Goal: Check status: Check status

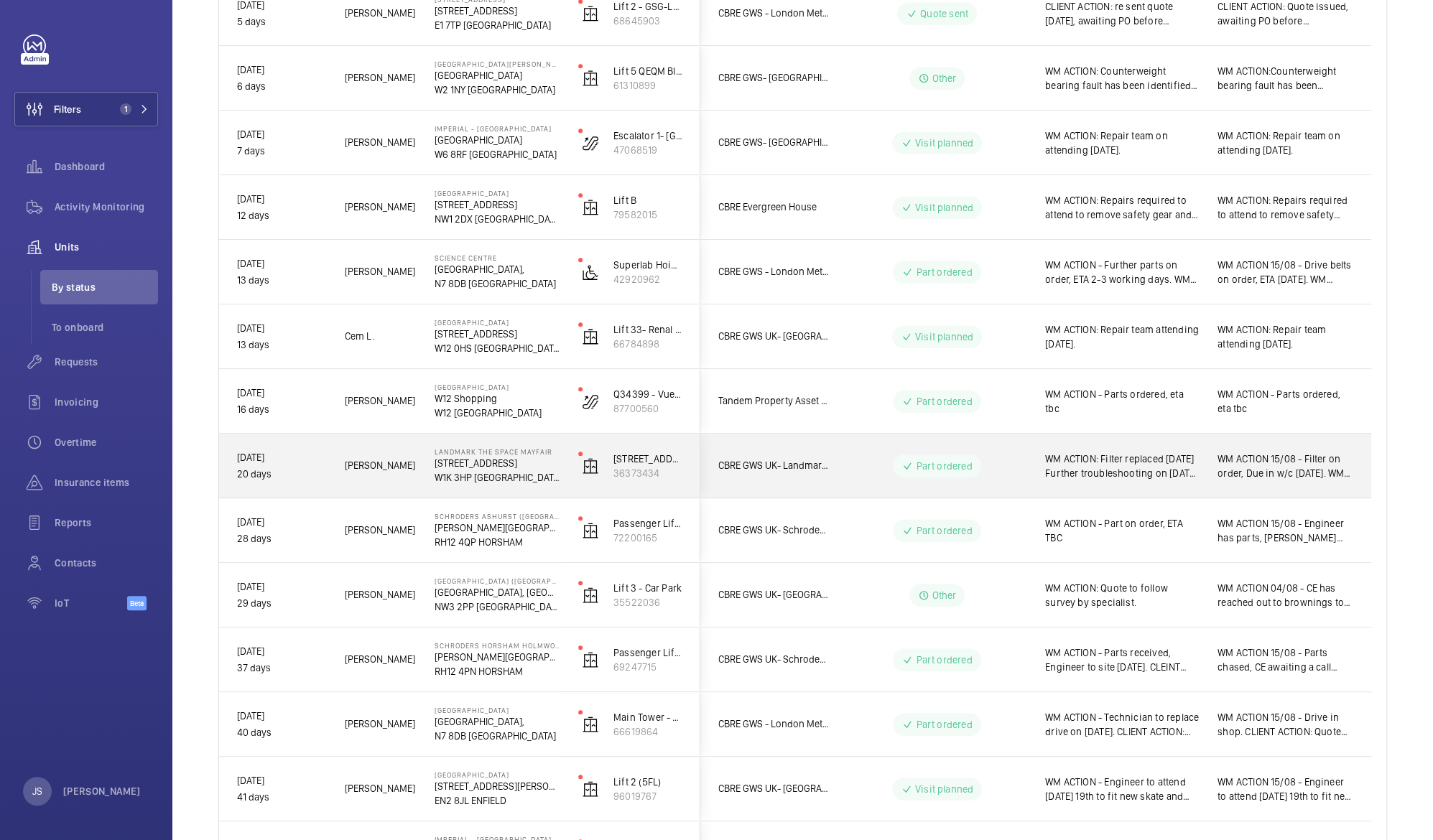
scroll to position [737, 0]
click at [1253, 669] on span "WM ACTION 15/08 - Parts chased, CE awaiting a call back. WM ACTION 06.08 - Part…" at bounding box center [1285, 658] width 135 height 28
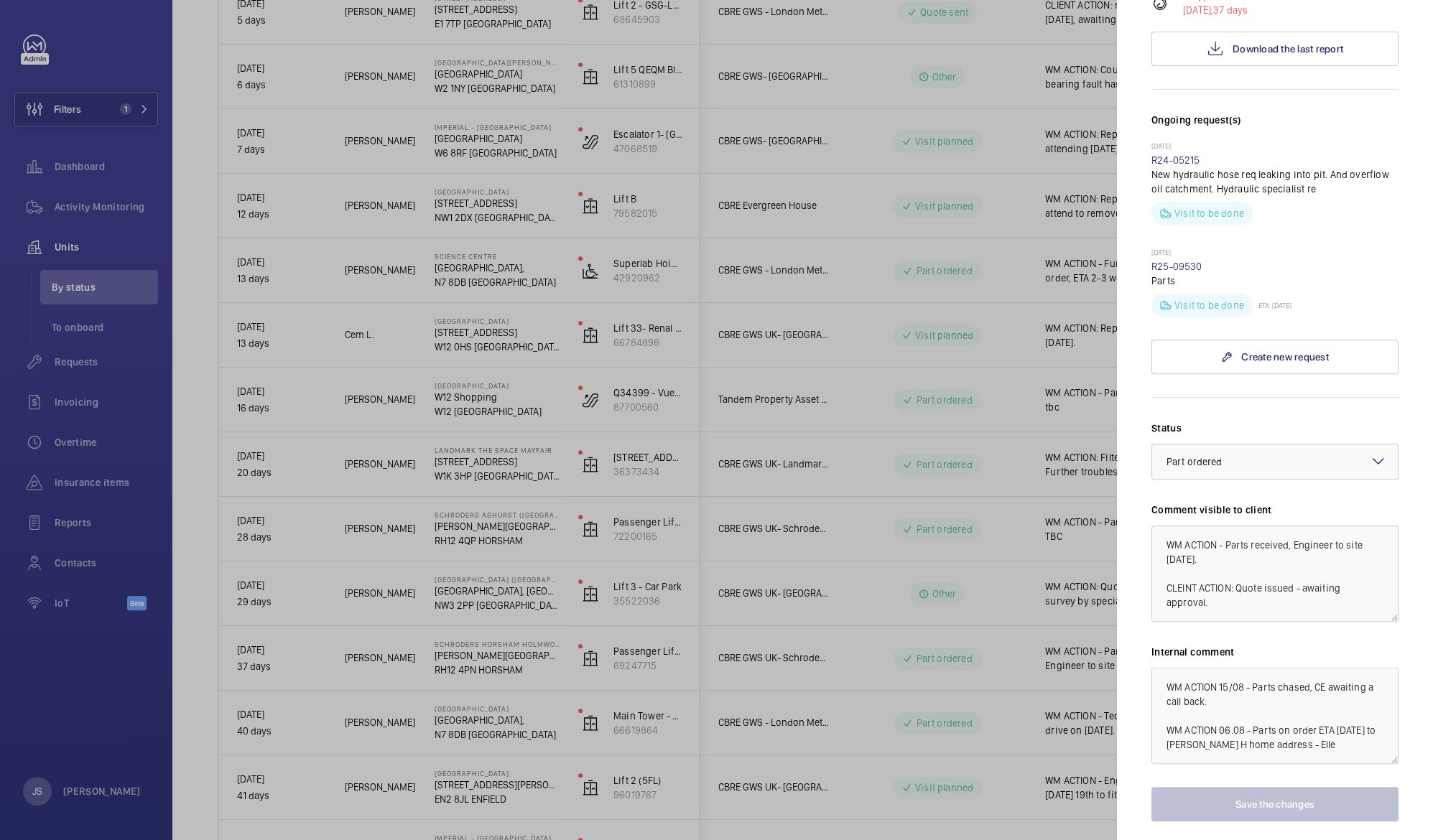
scroll to position [400, 0]
click at [1312, 747] on div "Status Select a status × Part ordered × Comment visible to client WM ACTION - P…" at bounding box center [1275, 620] width 247 height 401
click at [394, 309] on div at bounding box center [716, 420] width 1433 height 840
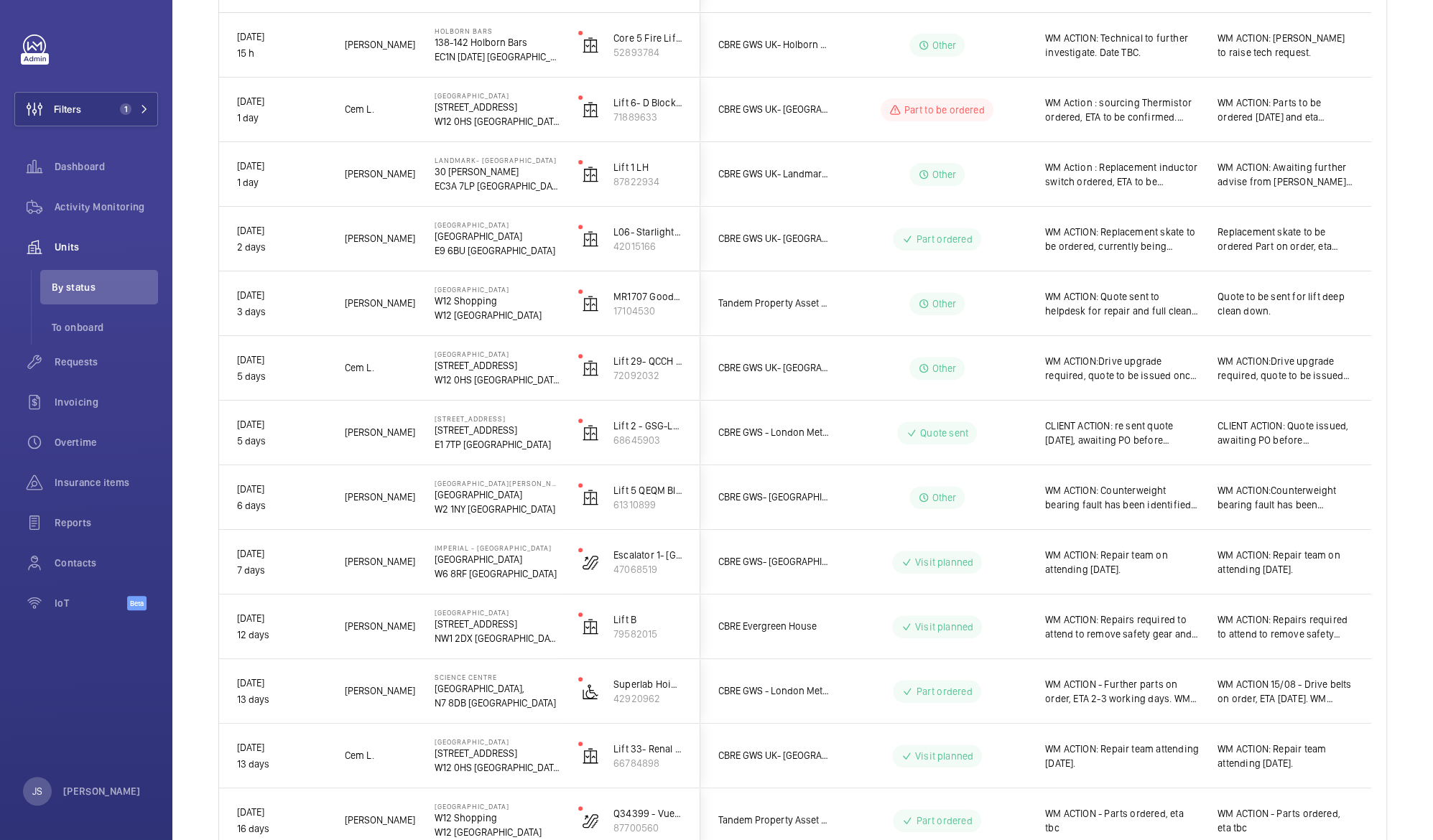
scroll to position [320, 0]
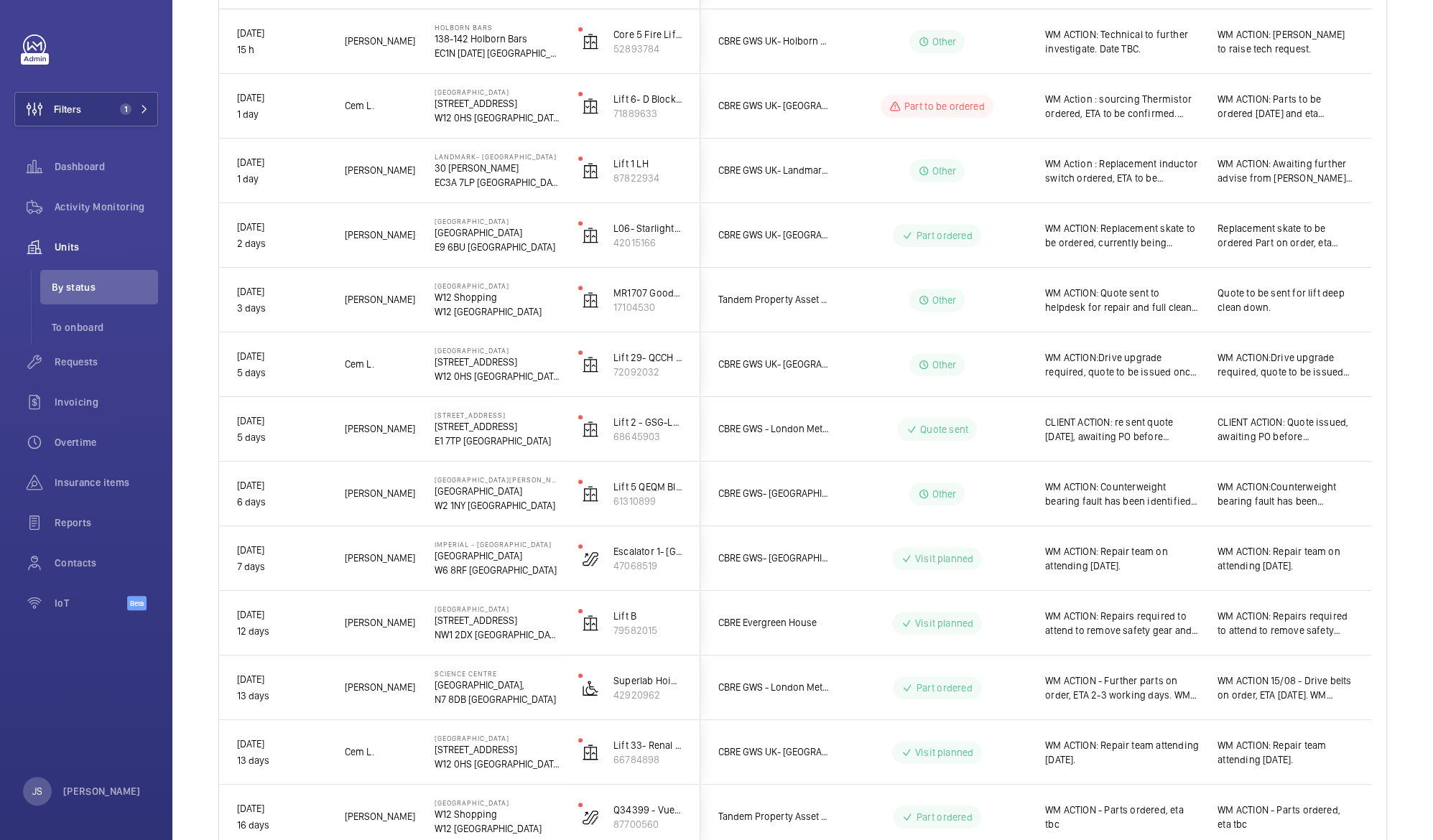
click at [480, 176] on p "EC3A 7LP [GEOGRAPHIC_DATA]" at bounding box center [497, 183] width 125 height 14
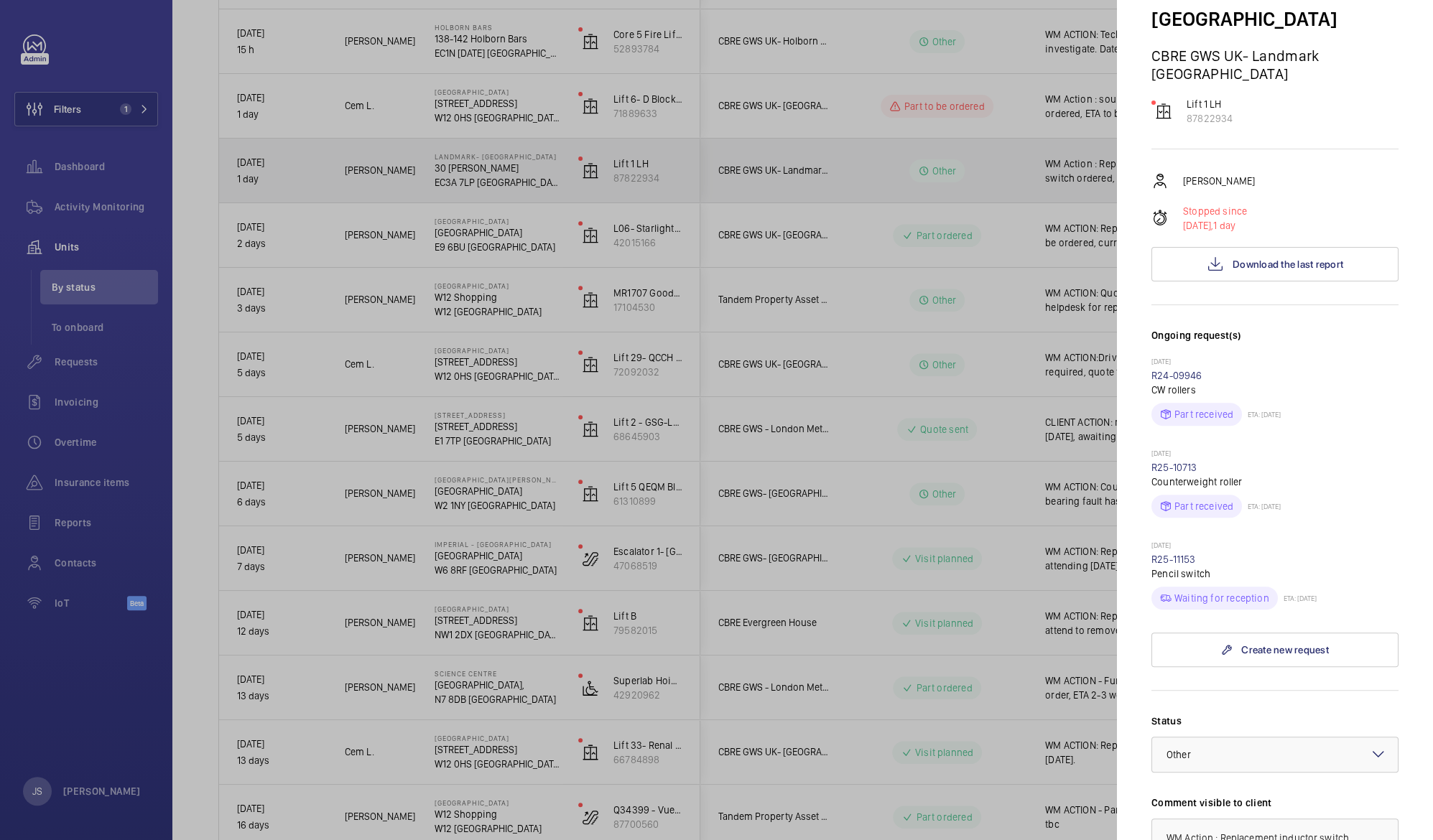
scroll to position [146, 0]
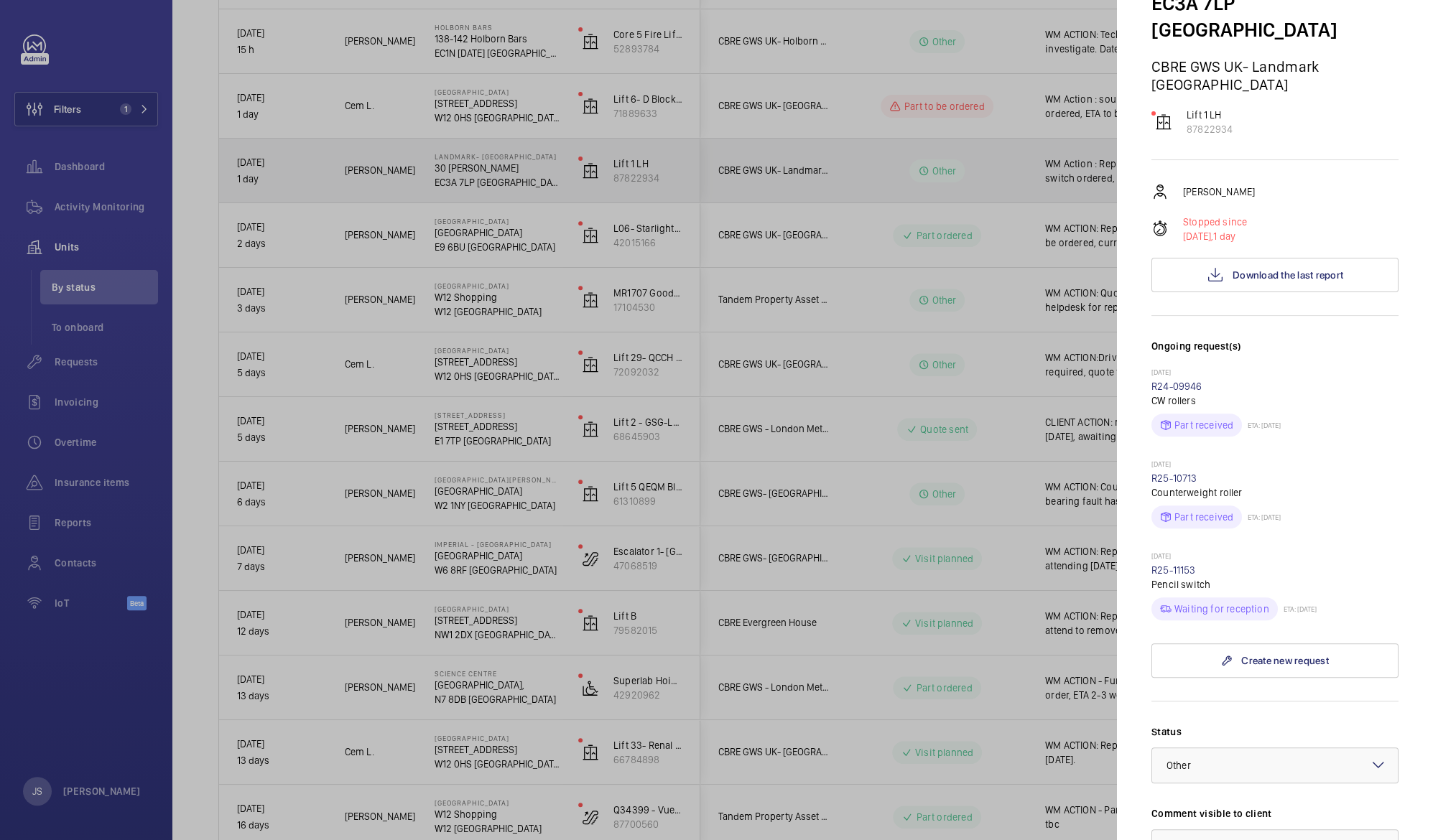
click at [461, 187] on div at bounding box center [716, 420] width 1433 height 840
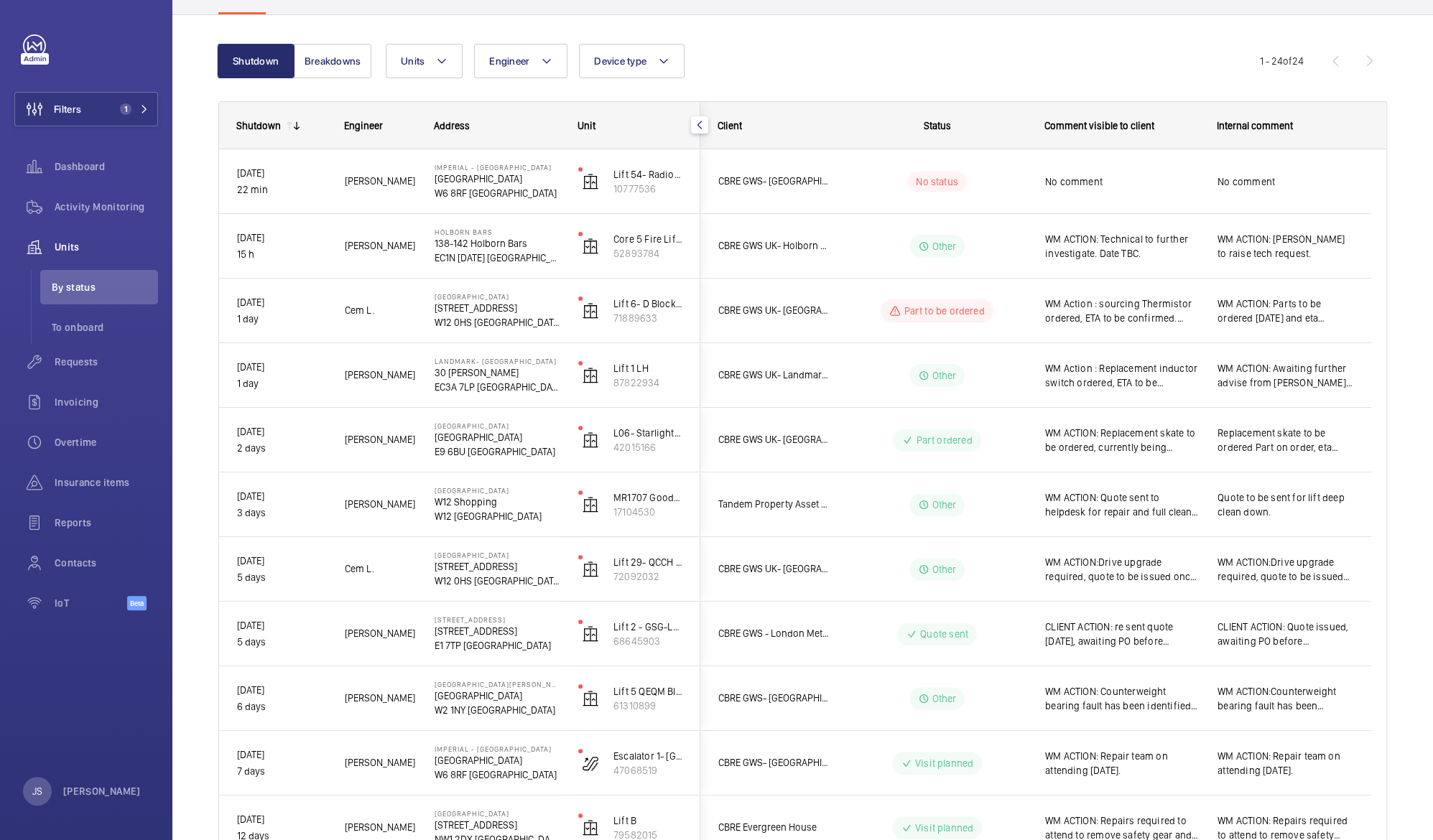
scroll to position [120, 0]
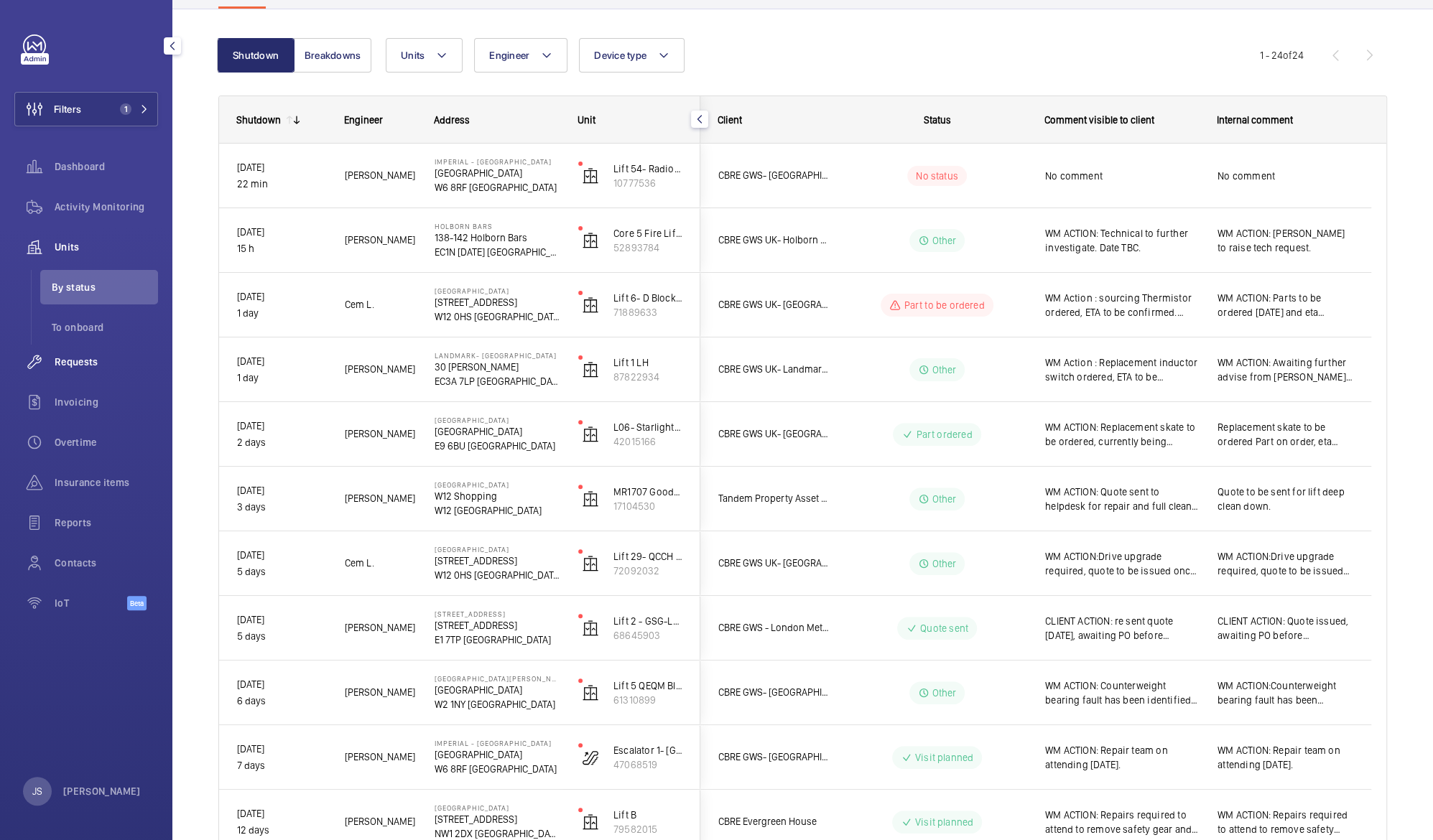
click at [69, 362] on span "Requests" at bounding box center [106, 362] width 103 height 14
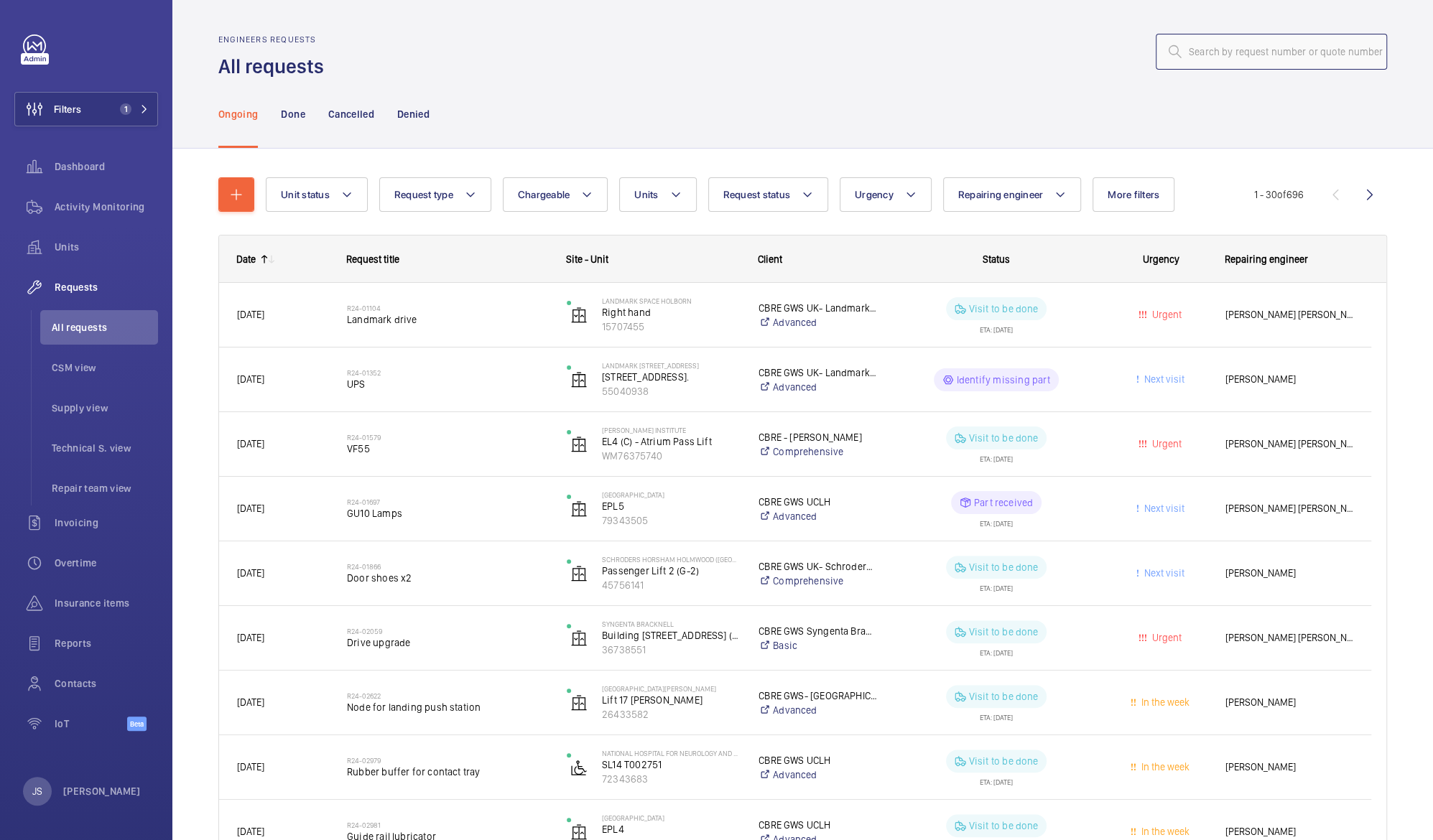
click at [1205, 52] on input "text" at bounding box center [1272, 52] width 231 height 36
paste input "R25-00074"
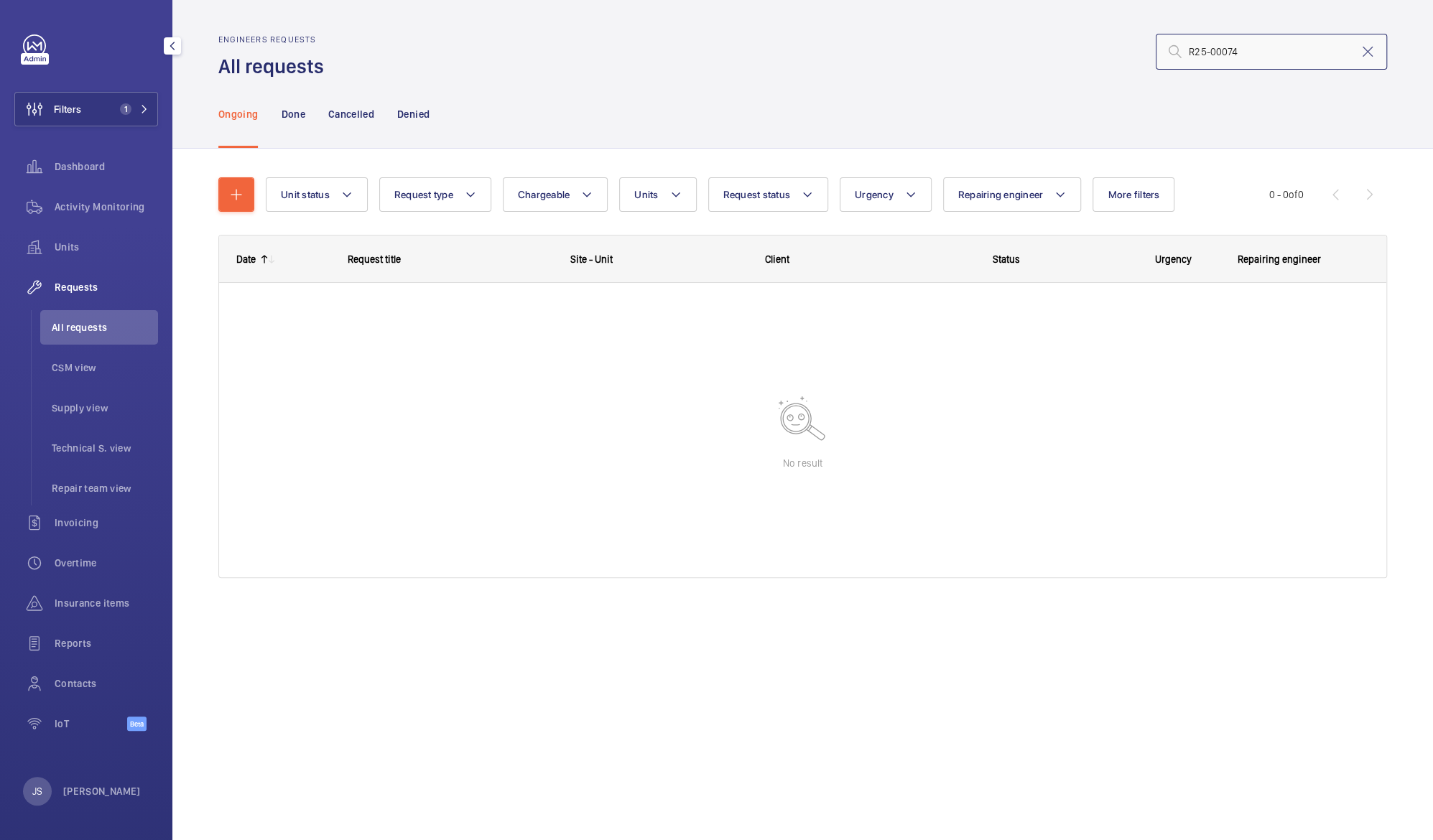
type input "R25-00074"
click at [93, 286] on span "Requests" at bounding box center [106, 287] width 103 height 14
click at [70, 258] on div "Units" at bounding box center [86, 247] width 143 height 35
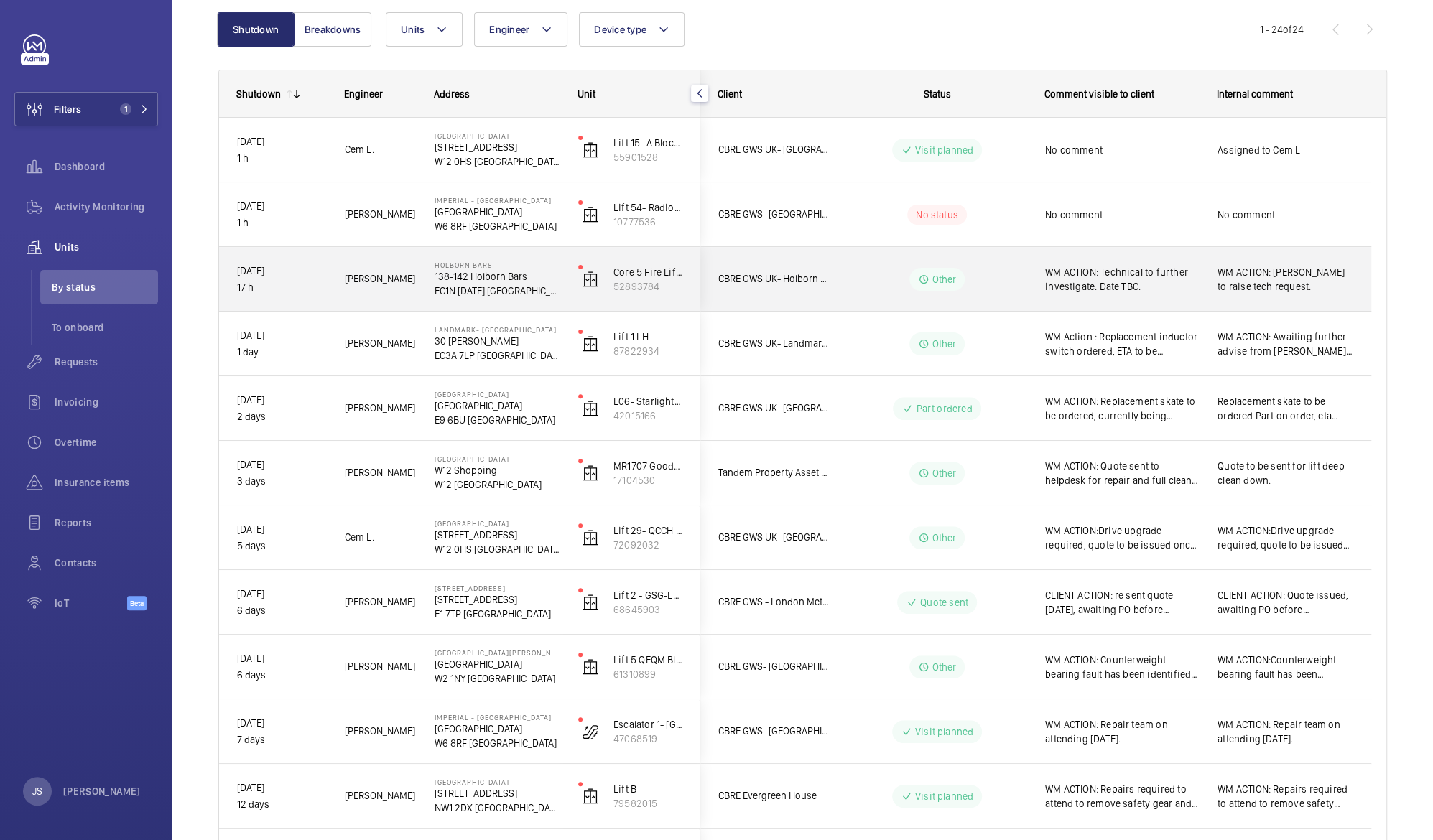
scroll to position [150, 0]
click at [1272, 550] on div "WM ACTION:Drive upgrade required, quote to be issued once costs have been sourc…" at bounding box center [1285, 535] width 135 height 33
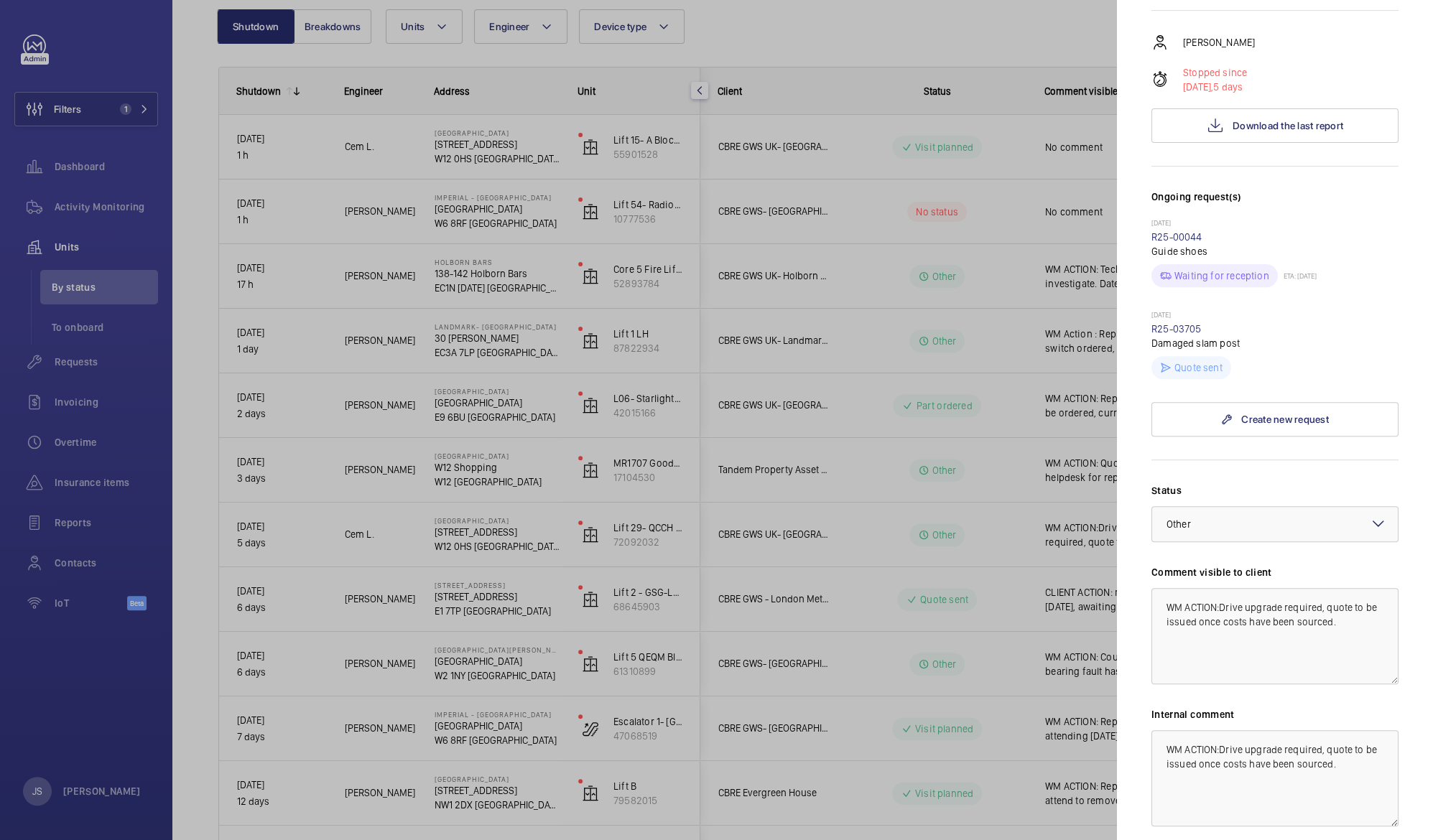
scroll to position [265, 0]
click at [1181, 364] on p "Quote sent" at bounding box center [1198, 371] width 48 height 14
click at [865, 460] on div at bounding box center [716, 420] width 1433 height 840
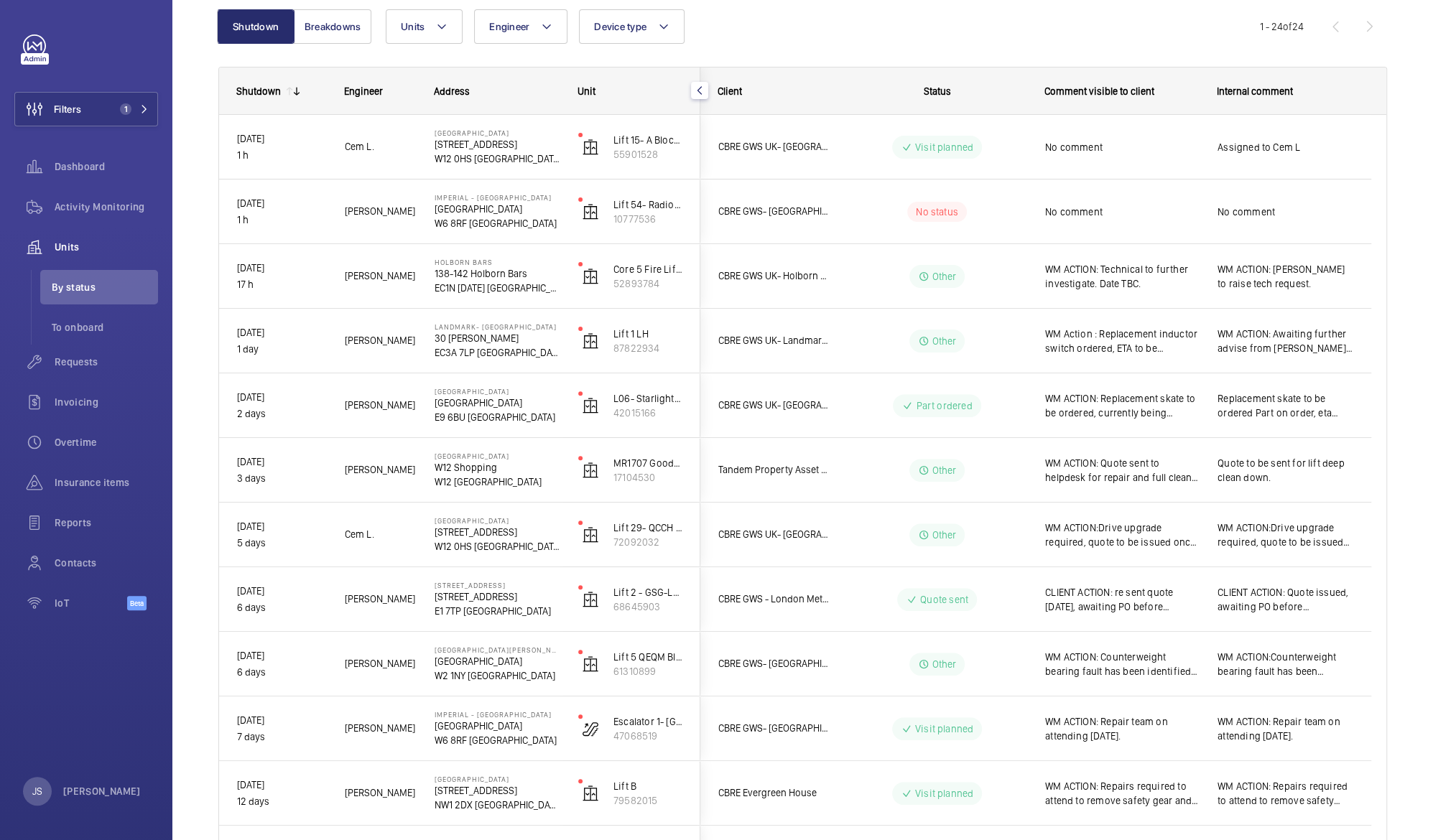
scroll to position [0, 0]
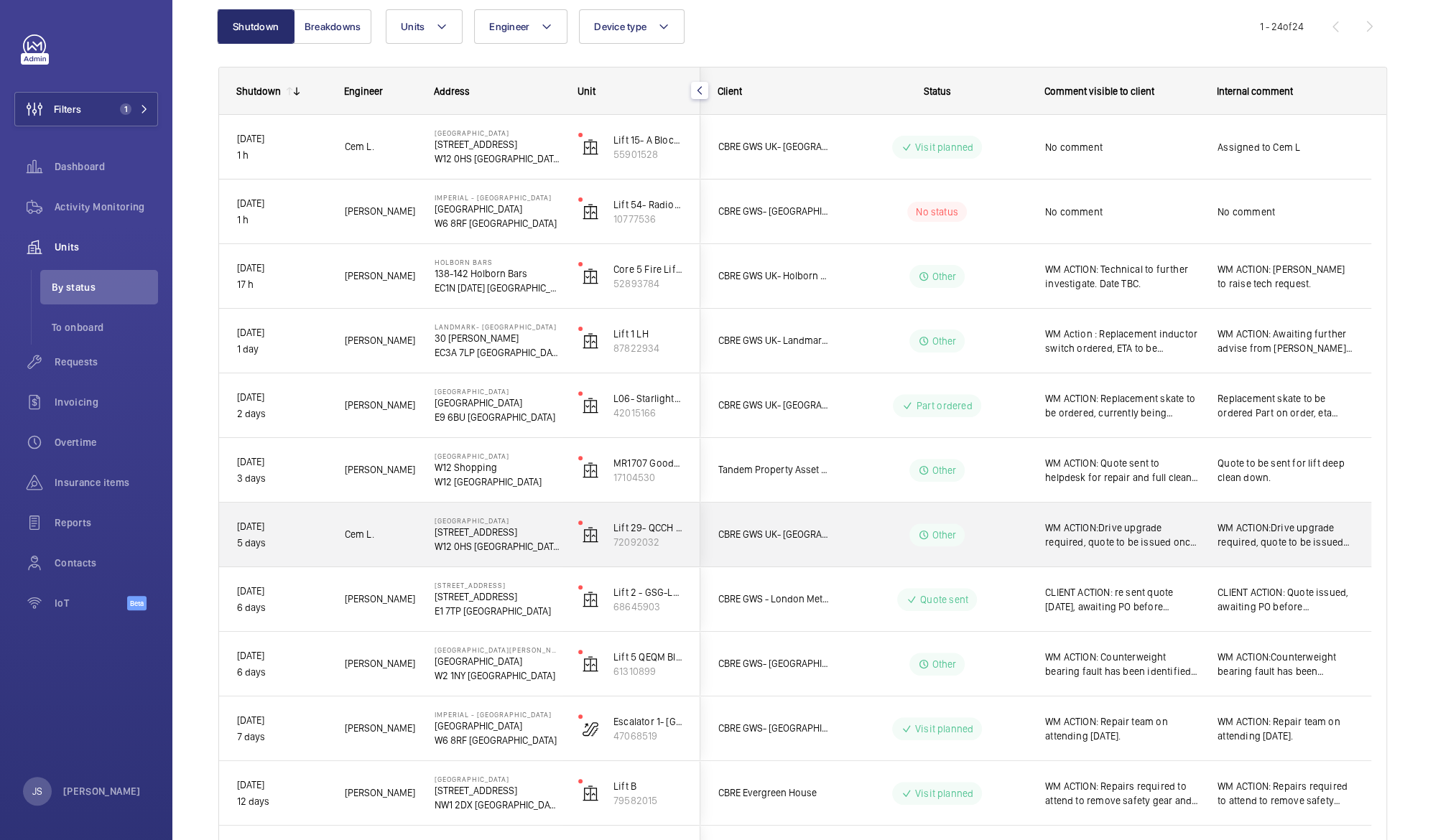
click at [1156, 535] on span "WM ACTION:Drive upgrade required, quote to be issued once costs have been sourc…" at bounding box center [1121, 535] width 154 height 28
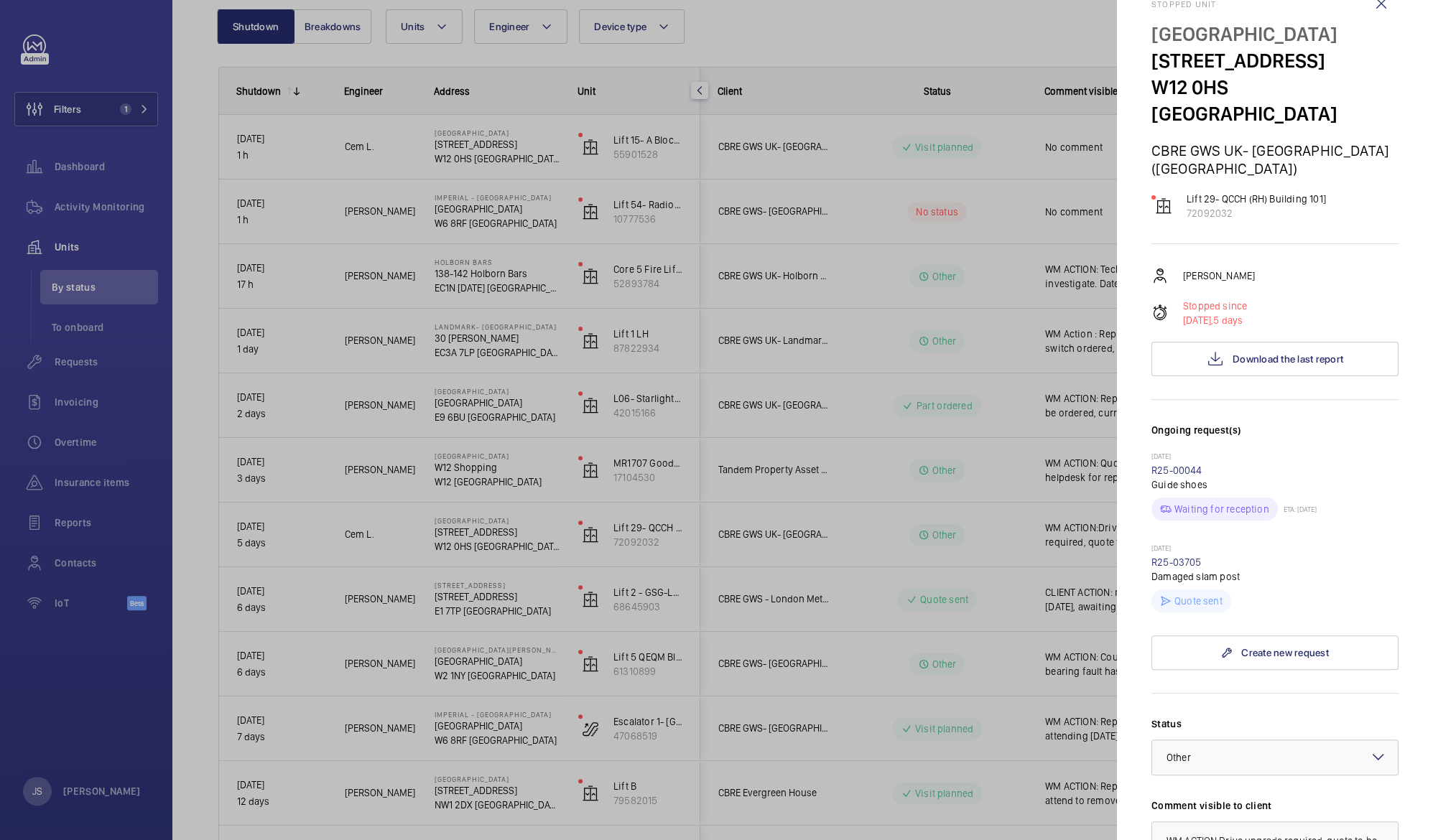
scroll to position [31, 0]
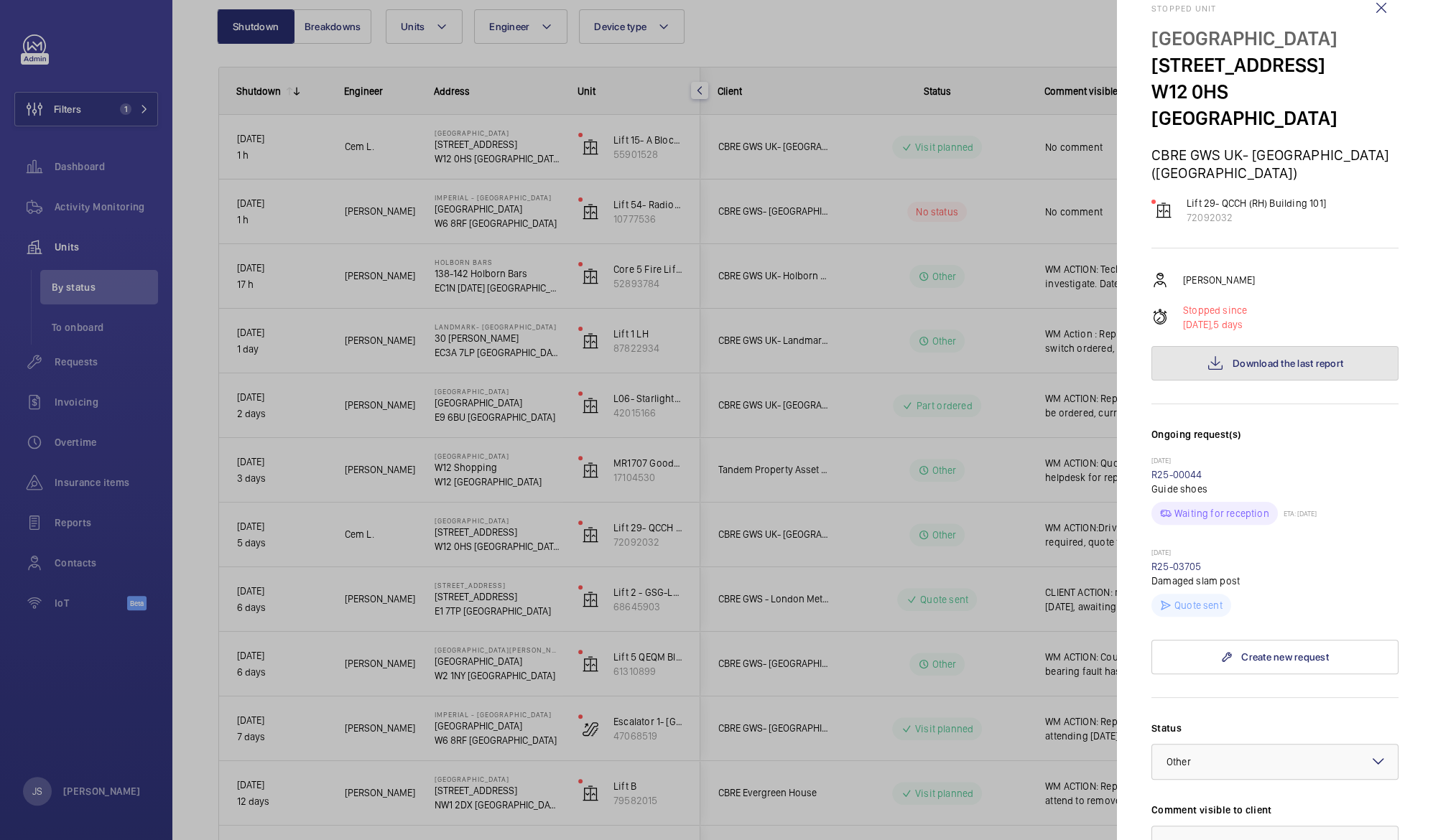
click at [1283, 346] on button "Download the last report" at bounding box center [1275, 364] width 247 height 35
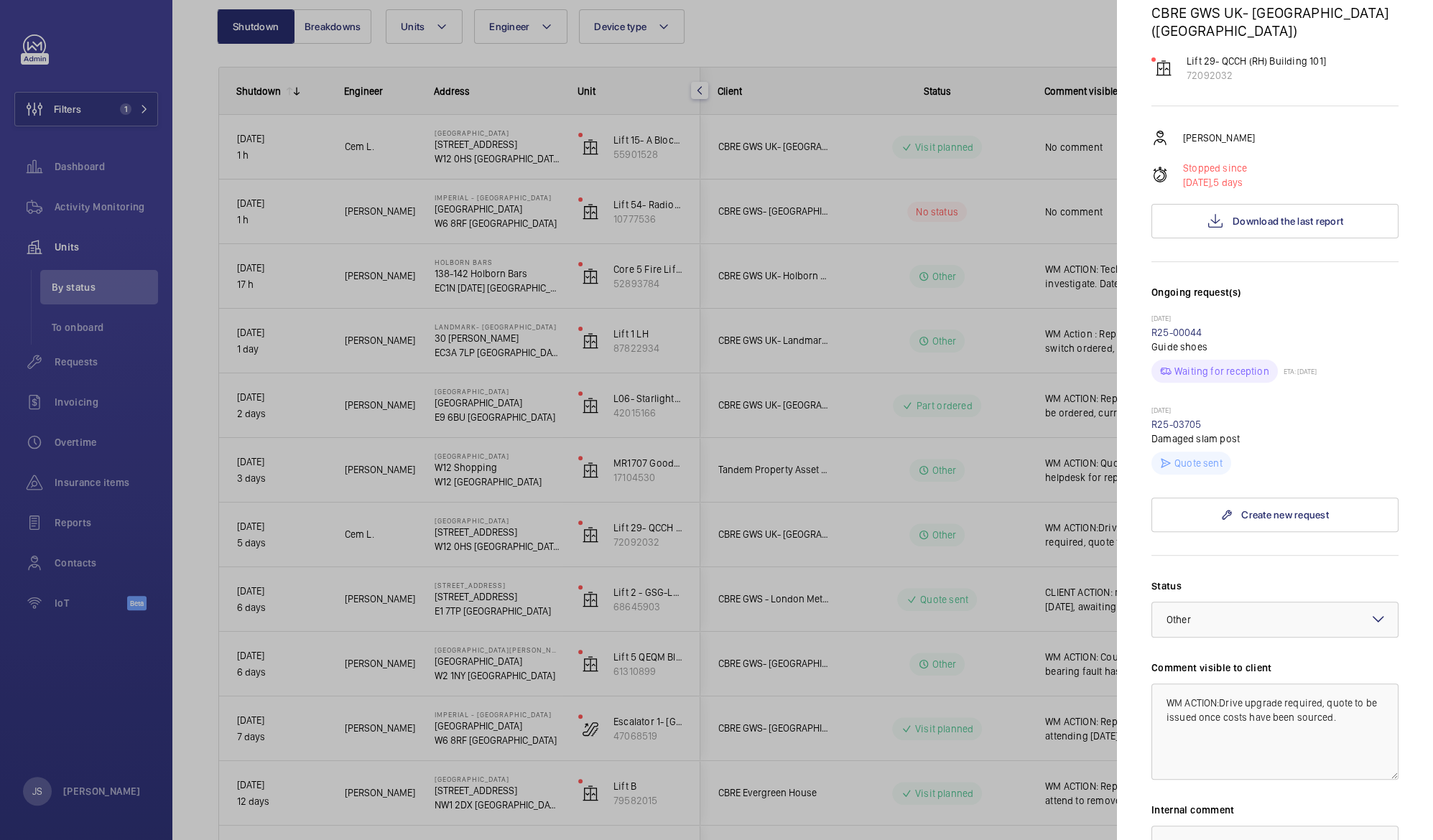
scroll to position [176, 0]
click at [78, 370] on div at bounding box center [716, 420] width 1433 height 840
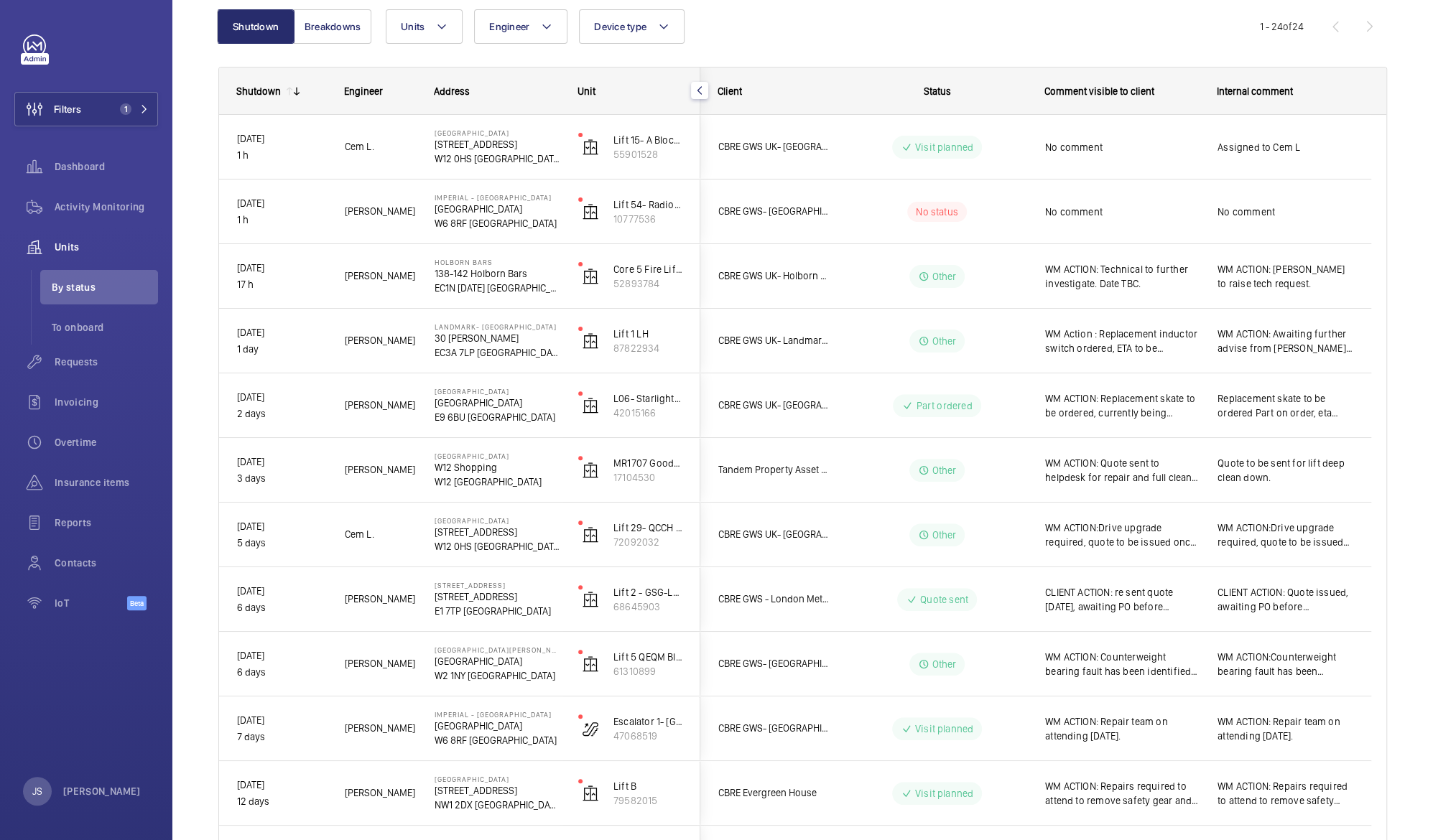
scroll to position [0, 0]
click at [78, 370] on div "Requests" at bounding box center [86, 362] width 143 height 35
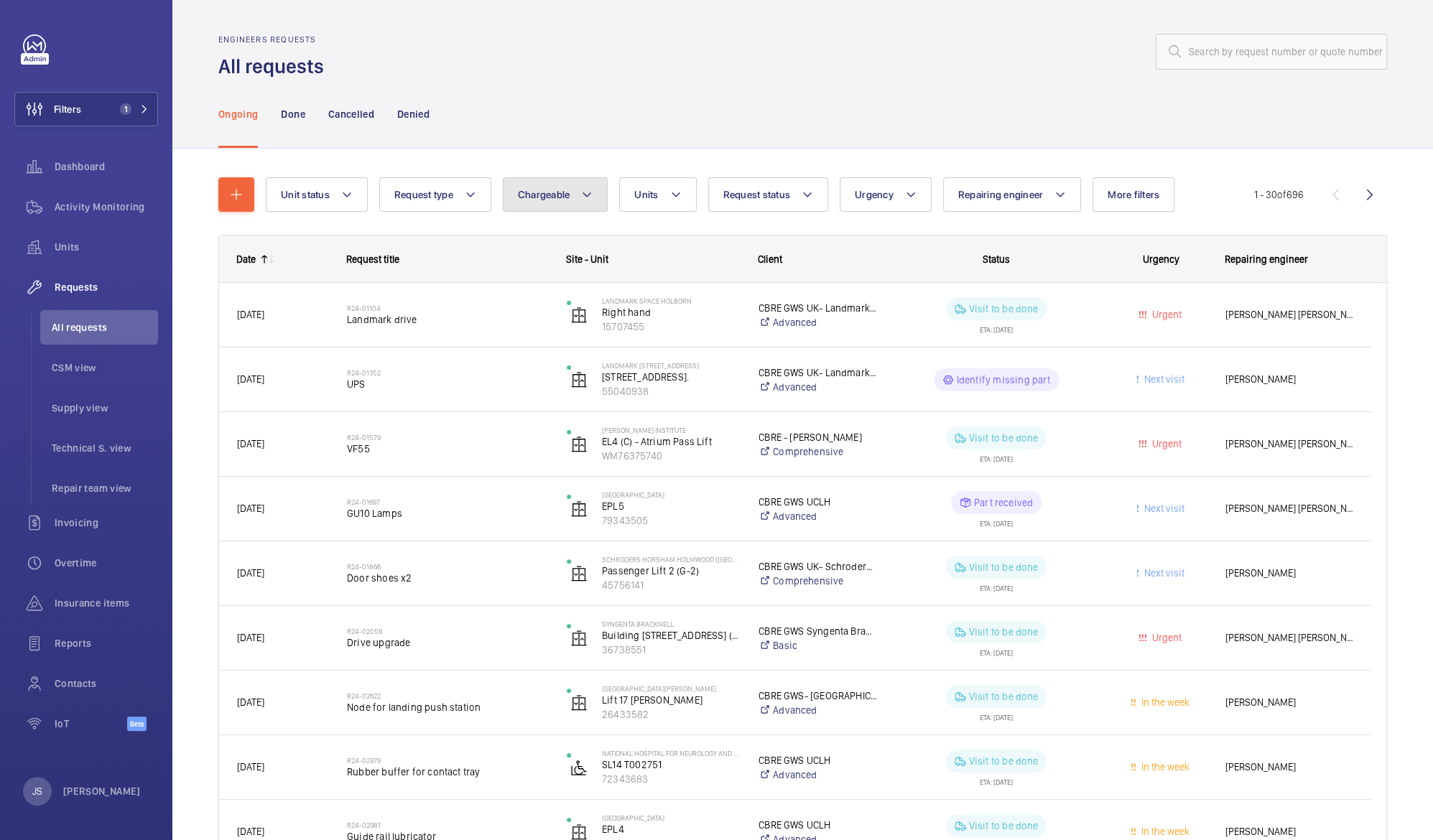
click at [576, 201] on button "Chargeable" at bounding box center [556, 194] width 106 height 35
click at [572, 238] on mat-radio-button "Chargeable" at bounding box center [639, 239] width 258 height 28
radio input "true"
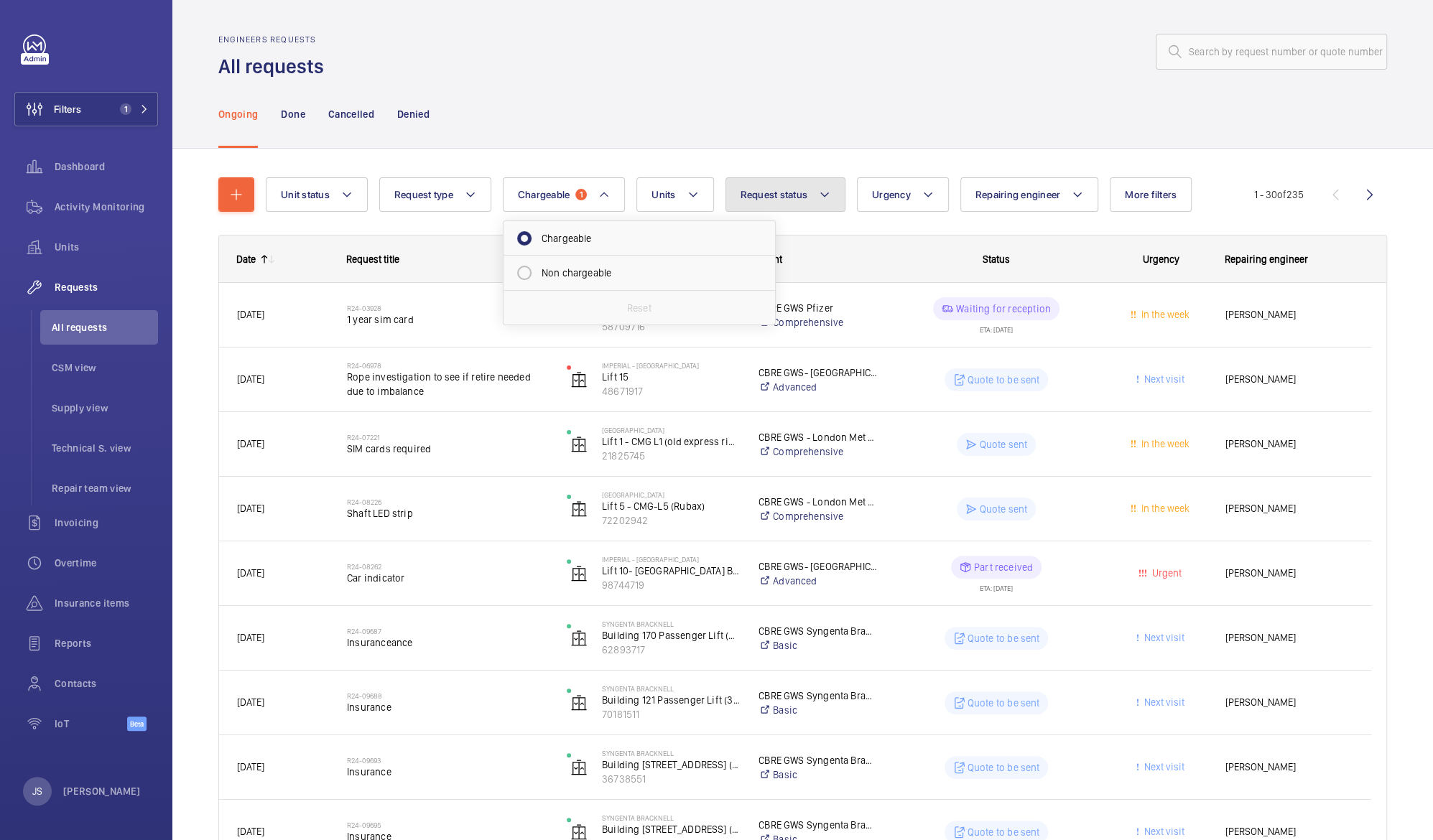
click at [820, 195] on mat-icon at bounding box center [824, 194] width 12 height 17
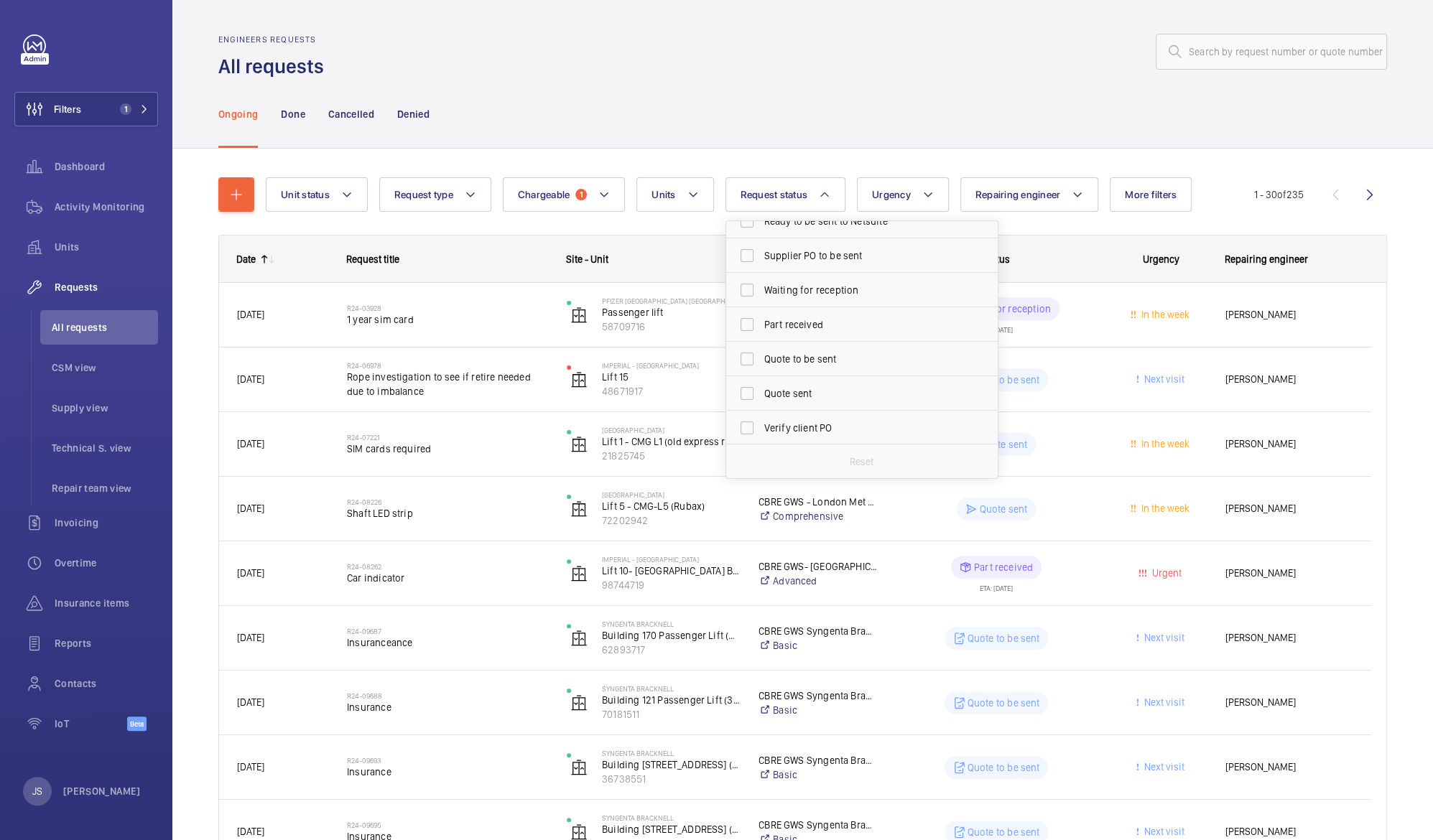
scroll to position [154, 0]
click at [813, 323] on span "Quote to be sent" at bounding box center [863, 325] width 198 height 14
click at [761, 323] on input "Quote to be sent" at bounding box center [746, 325] width 28 height 28
checkbox input "true"
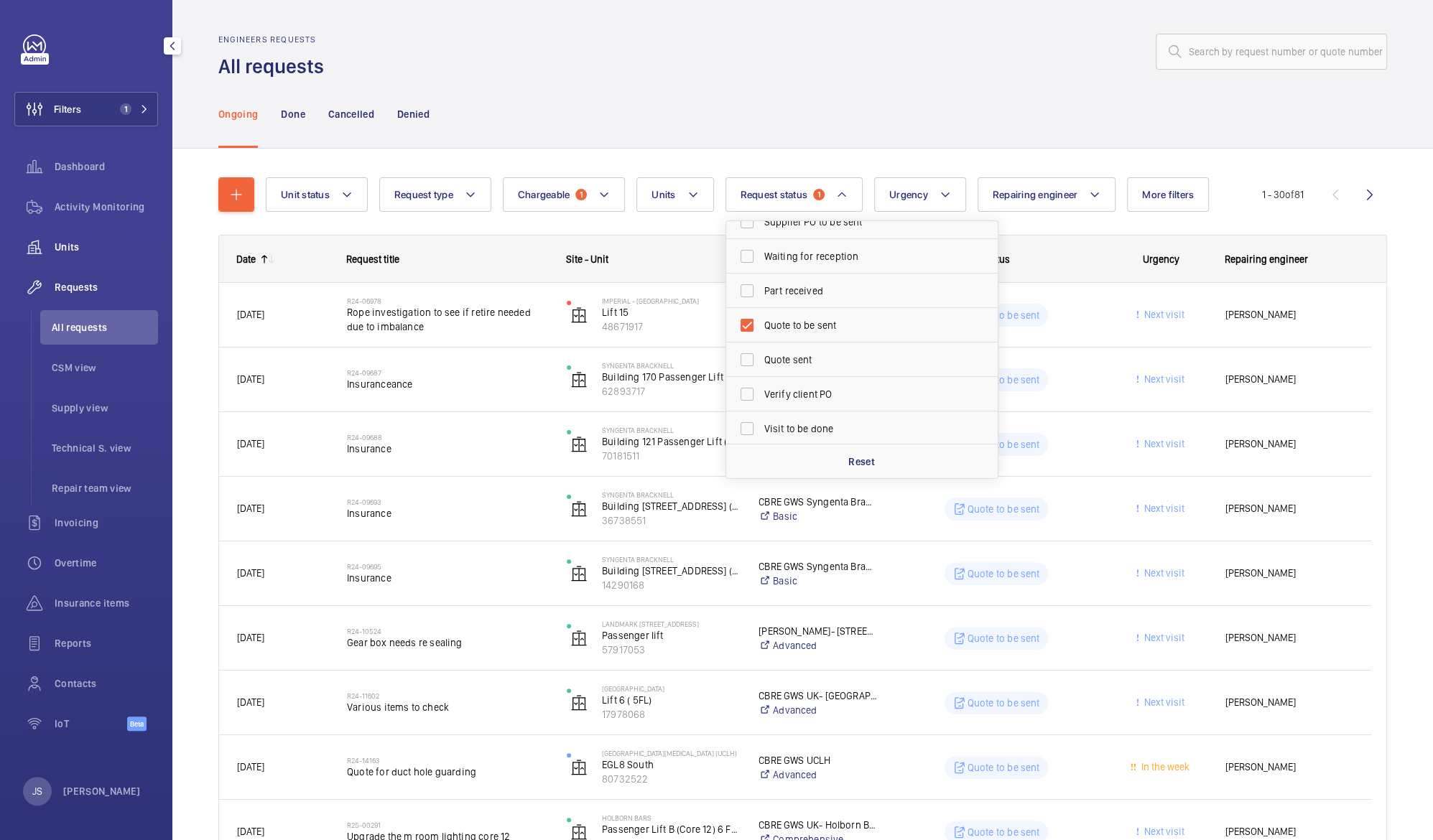
click at [68, 246] on span "Units" at bounding box center [106, 247] width 103 height 14
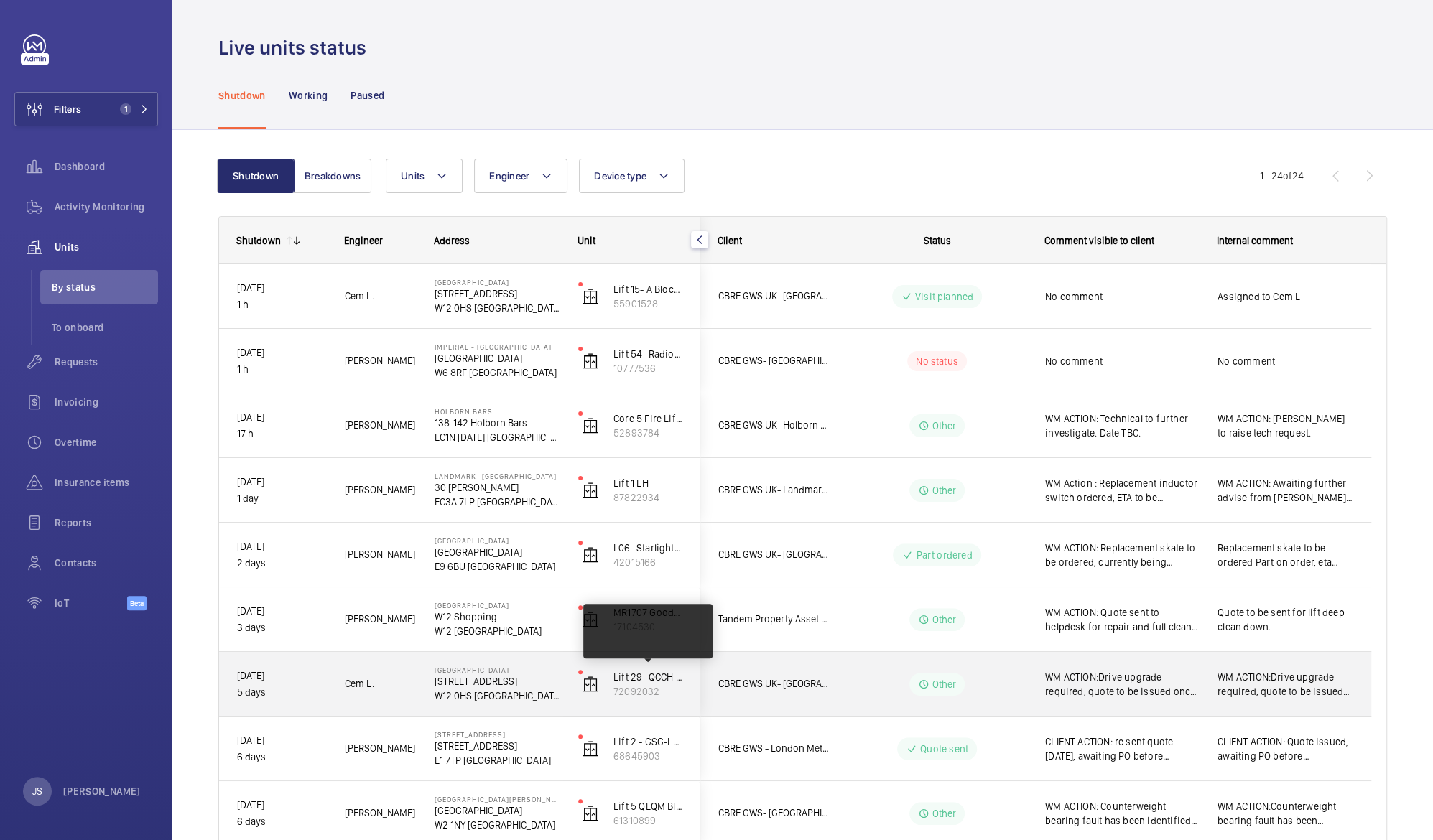
click at [511, 701] on p "W12 0HS [GEOGRAPHIC_DATA]" at bounding box center [497, 696] width 125 height 14
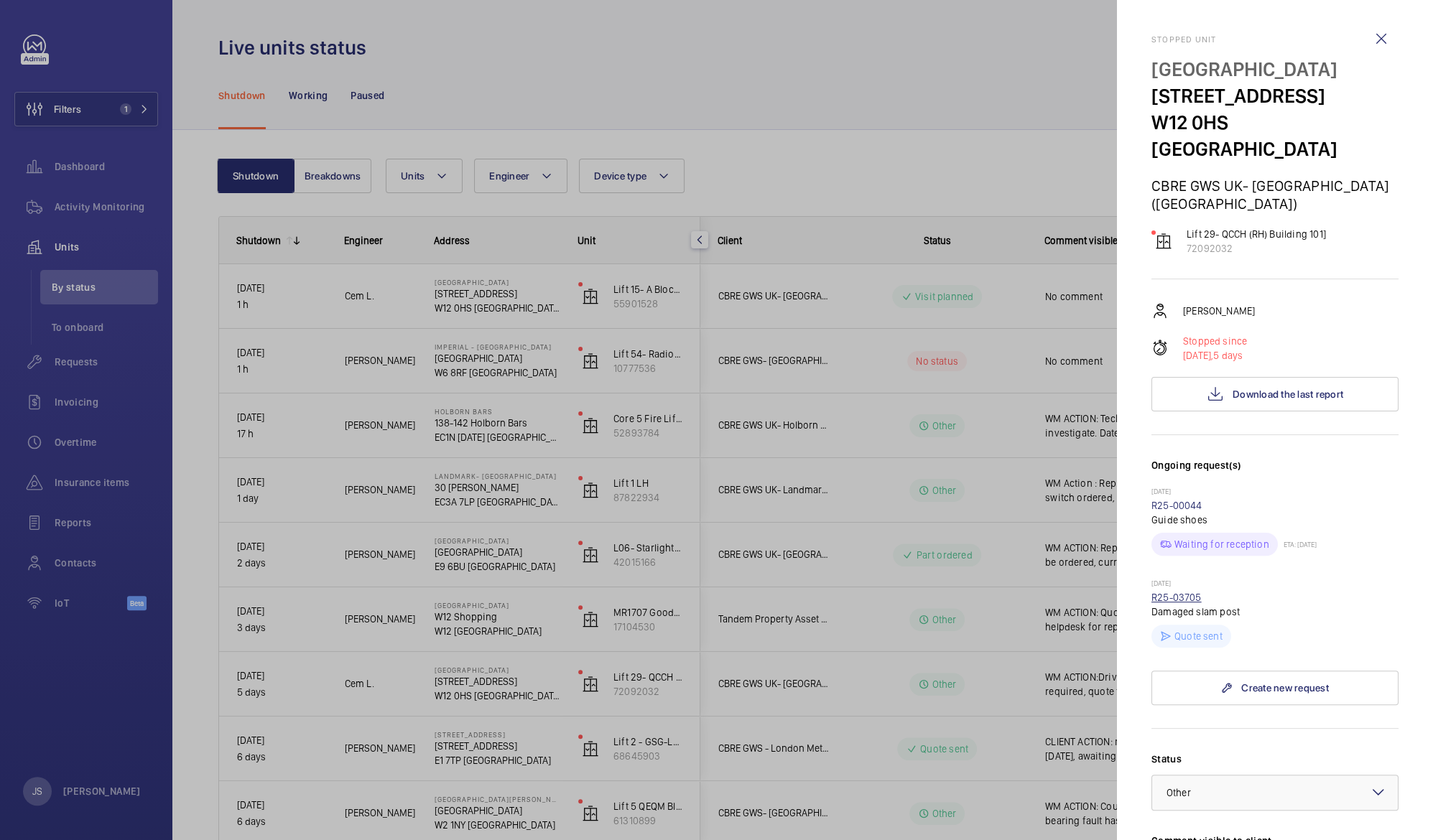
click at [1175, 592] on link "R25-03705" at bounding box center [1176, 598] width 50 height 12
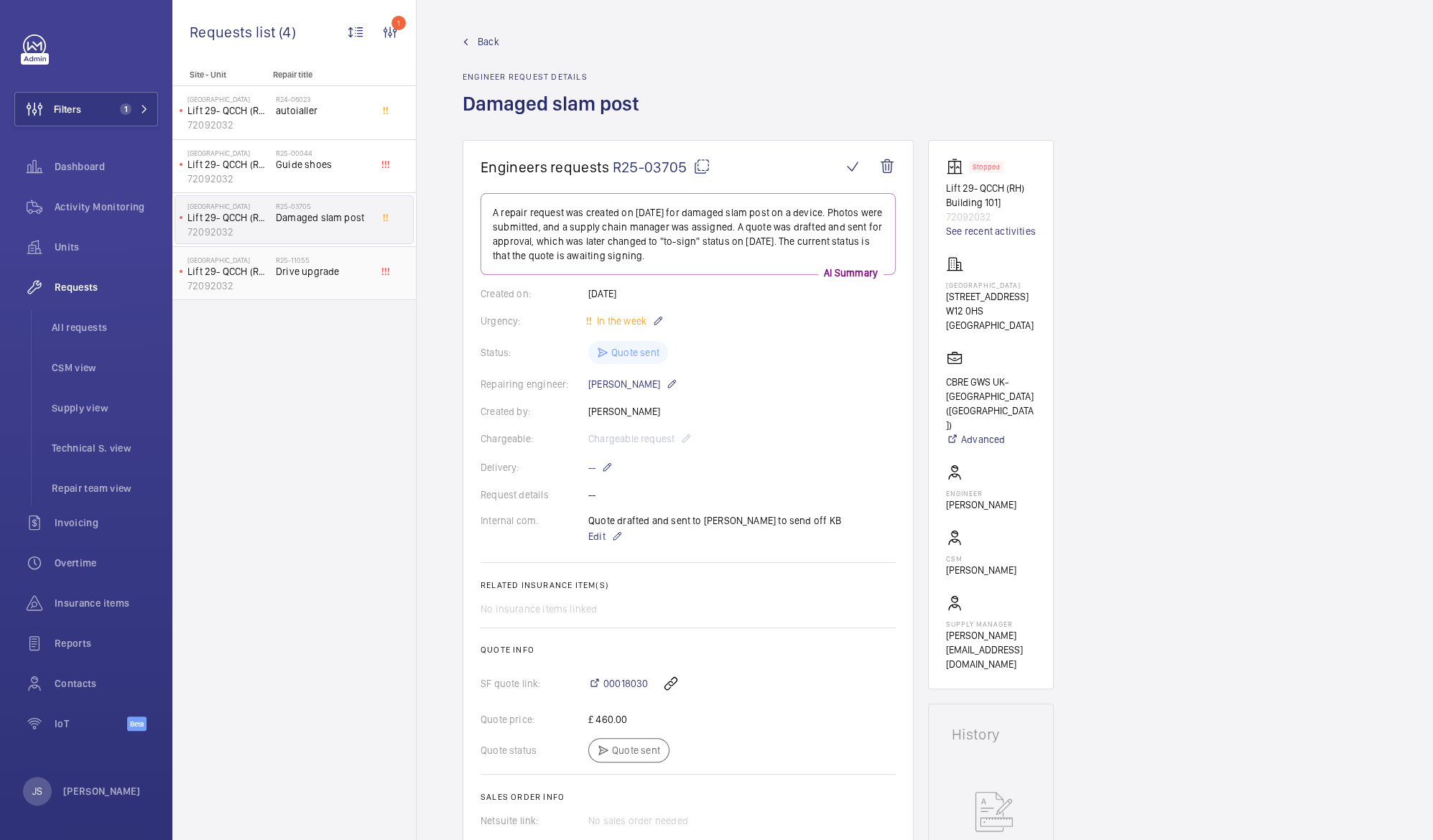
click at [298, 275] on span "Drive upgrade" at bounding box center [323, 272] width 94 height 14
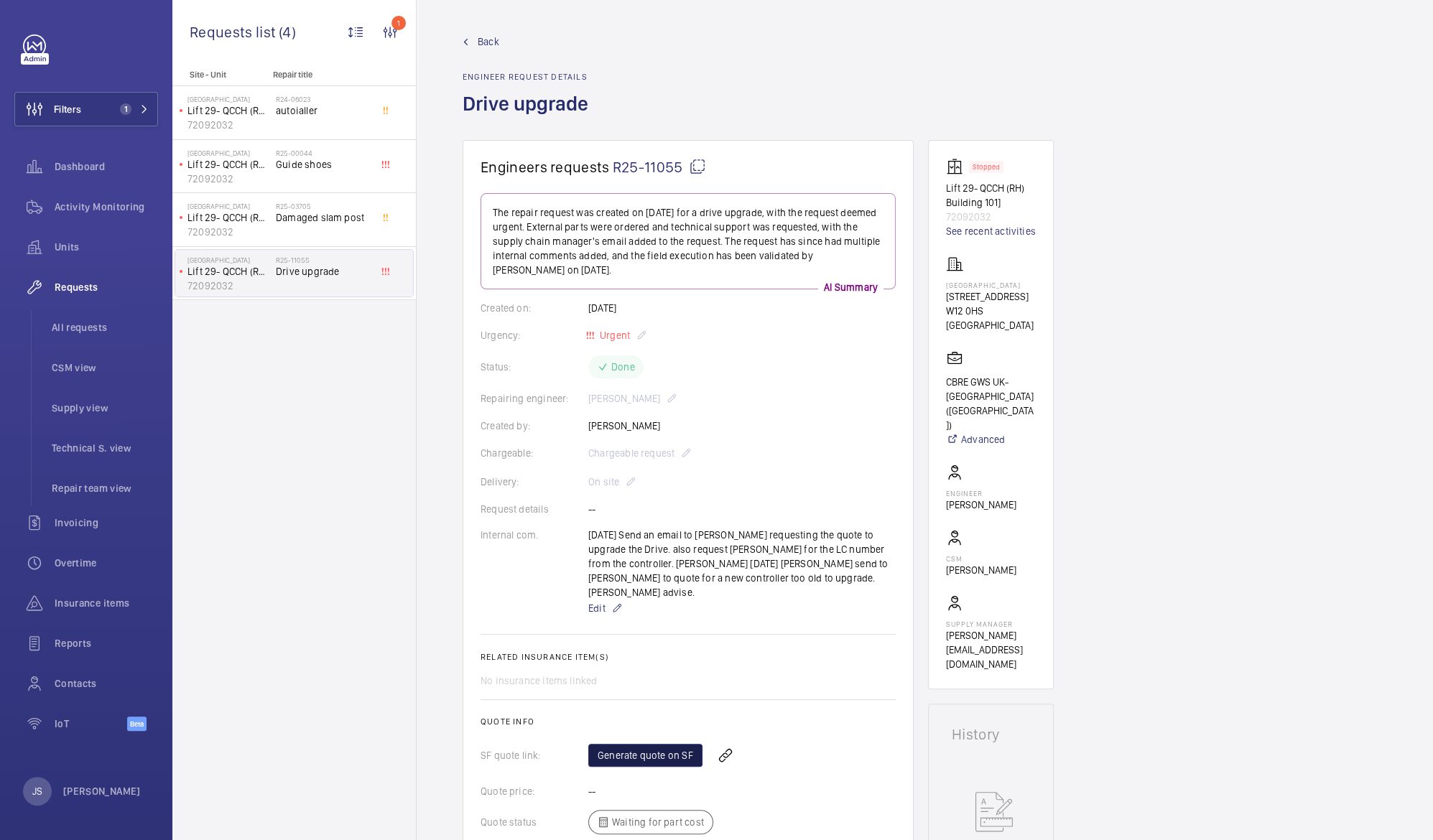
click at [625, 744] on link "Generate quote on SF" at bounding box center [645, 755] width 114 height 23
click at [67, 247] on span "Units" at bounding box center [106, 247] width 103 height 14
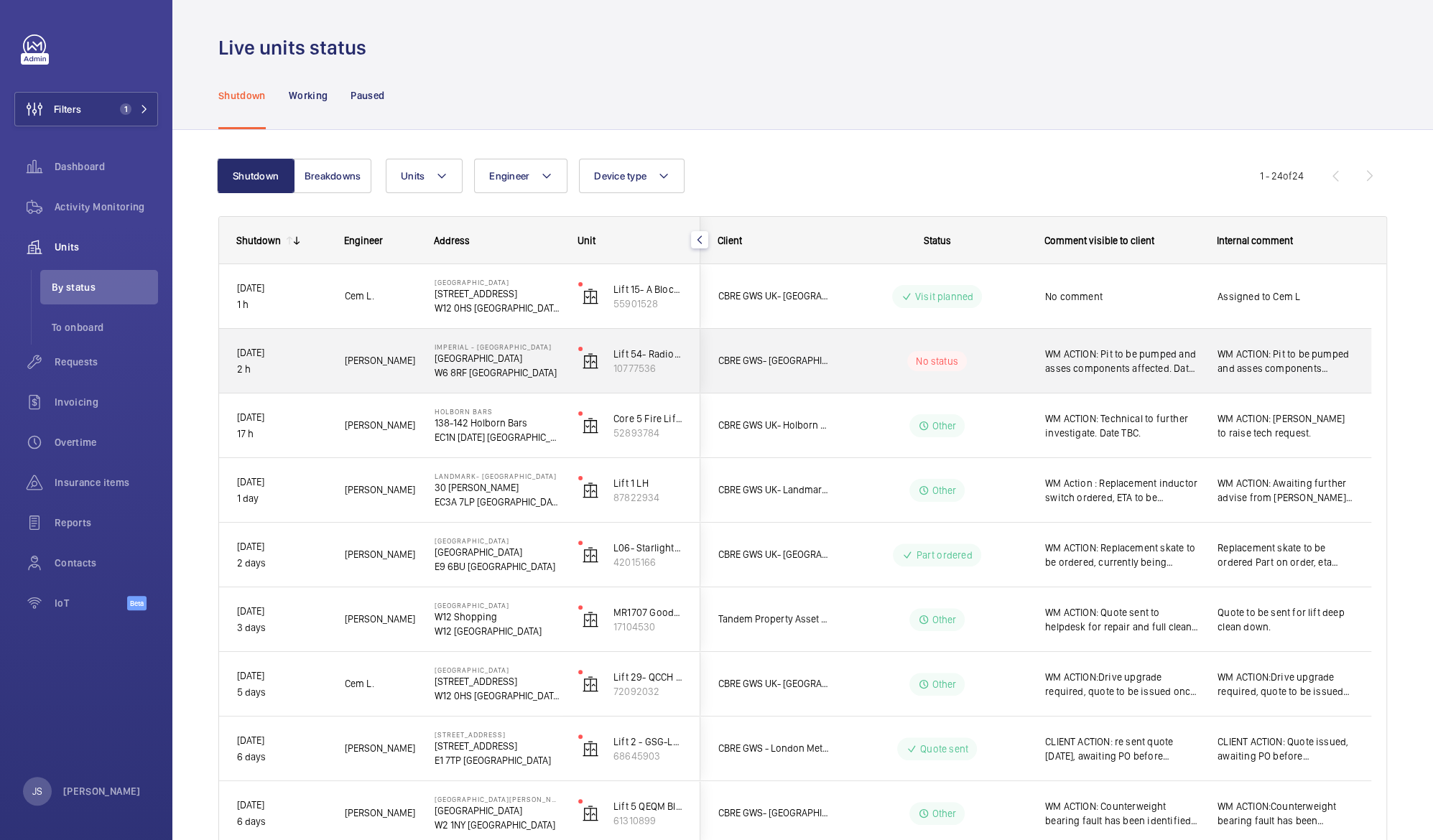
click at [1098, 365] on span "WM ACTION: Pit to be pumped and asses components affected. Date of works TBC. 2…" at bounding box center [1121, 361] width 154 height 28
click at [1098, 365] on div at bounding box center [716, 420] width 1433 height 840
click at [1098, 365] on span "WM ACTION: Pit to be pumped and asses components affected. Date of works TBC. 2…" at bounding box center [1121, 361] width 154 height 28
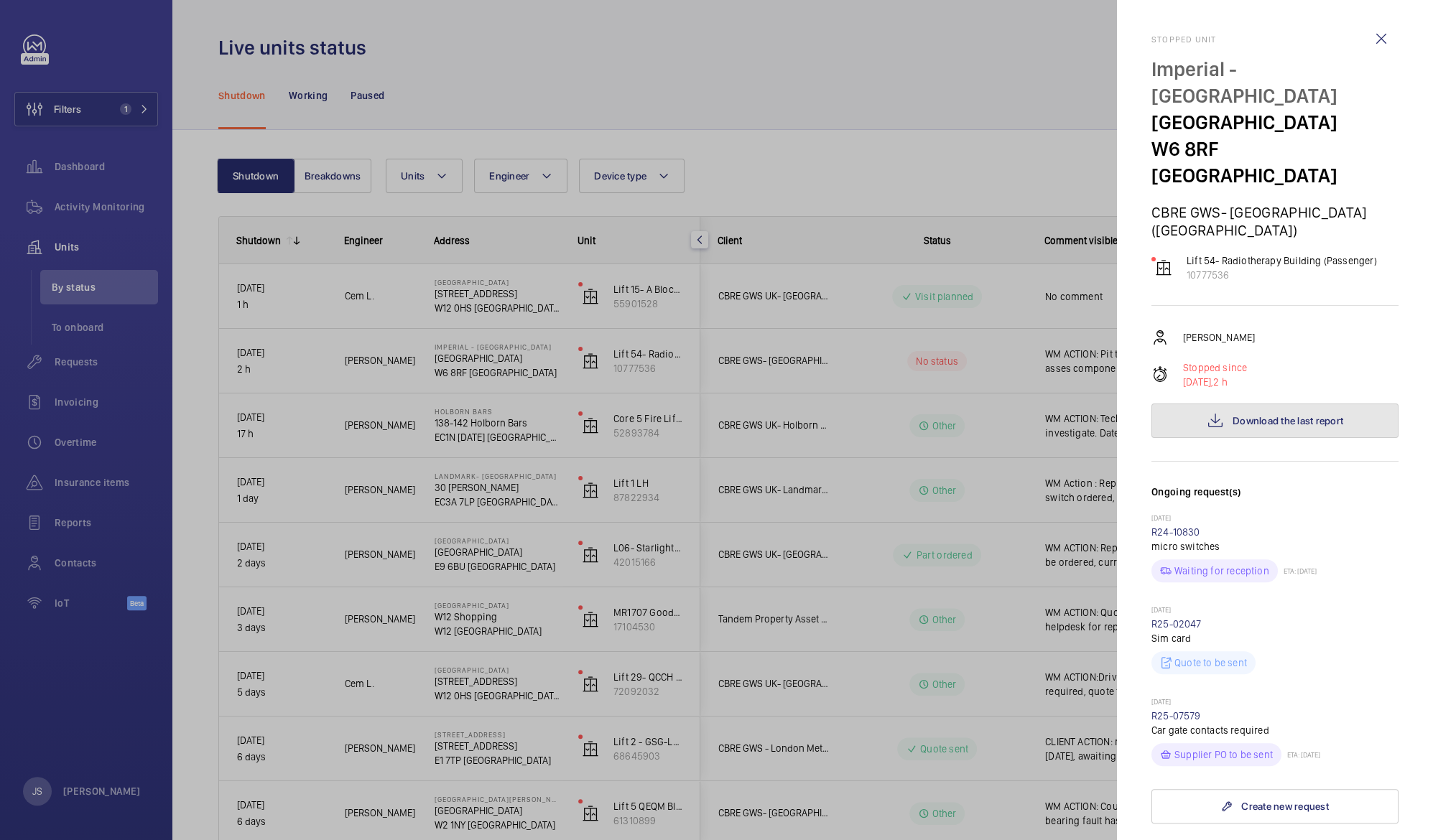
click at [1218, 404] on button "Download the last report" at bounding box center [1275, 421] width 247 height 35
click at [735, 63] on div at bounding box center [716, 420] width 1433 height 840
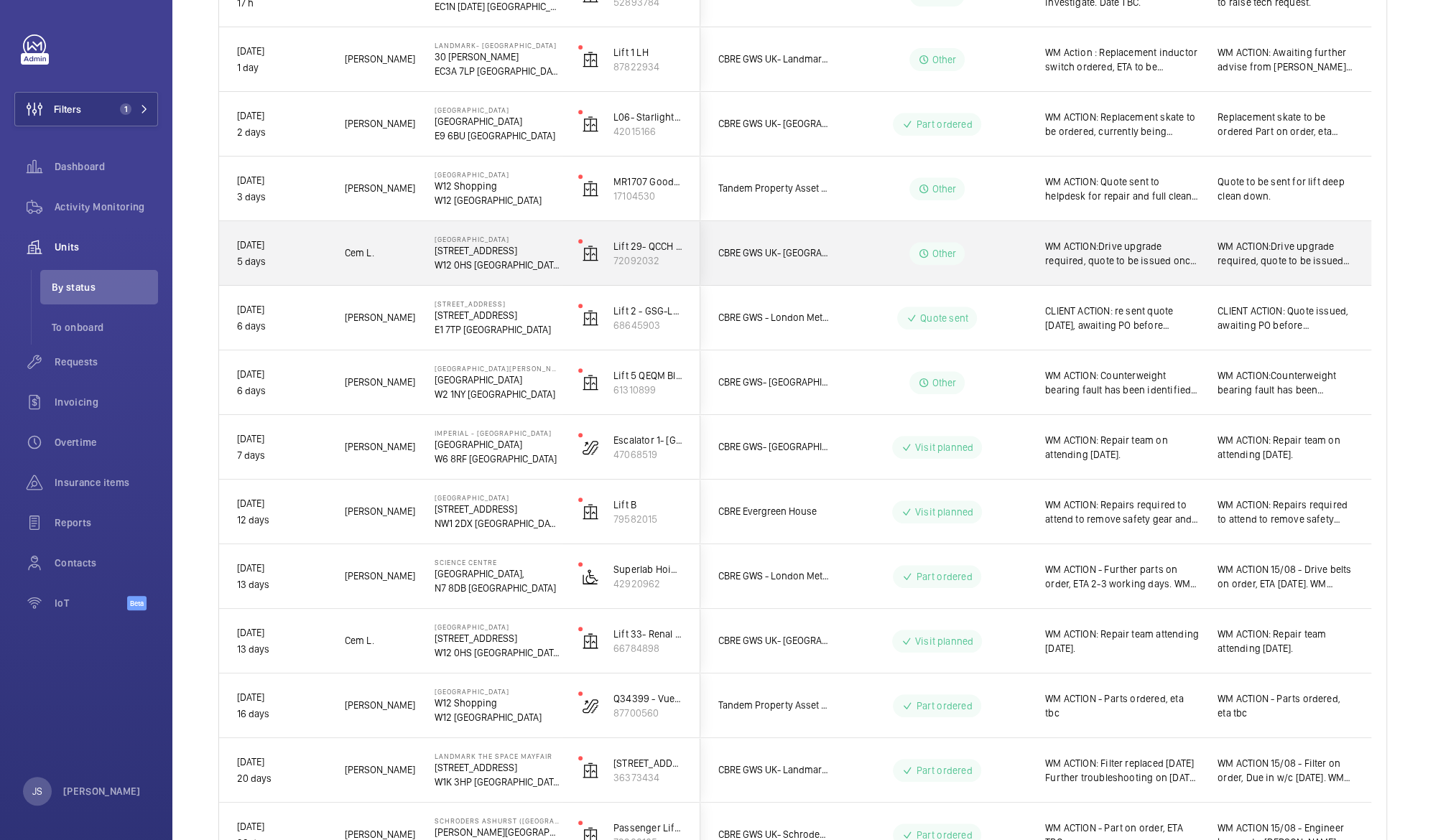
scroll to position [433, 0]
click at [1263, 638] on span "WM ACTION: Repair team attending [DATE]." at bounding box center [1285, 639] width 135 height 28
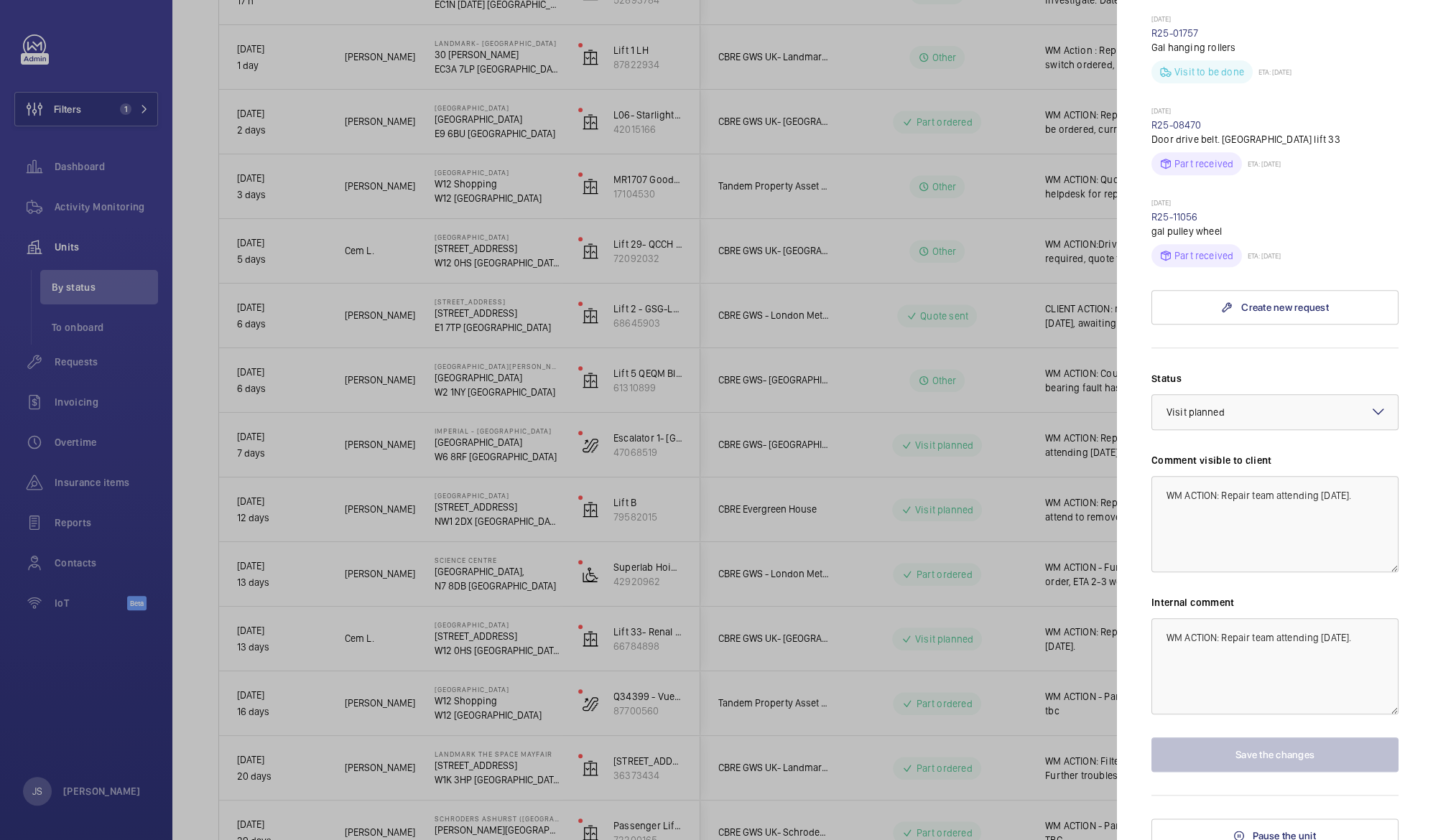
scroll to position [826, 0]
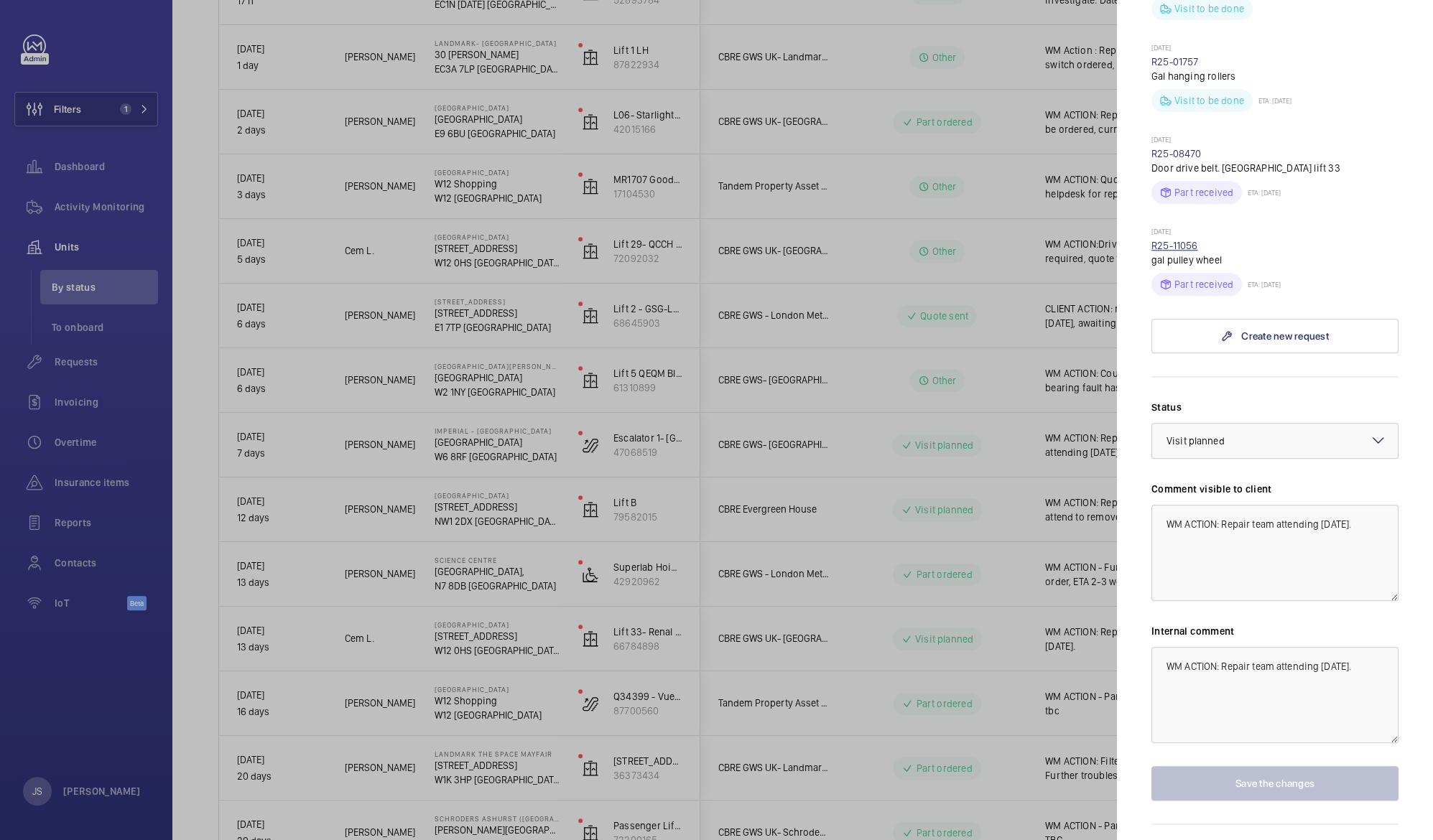
click at [1181, 240] on link "R25-11056" at bounding box center [1174, 246] width 46 height 12
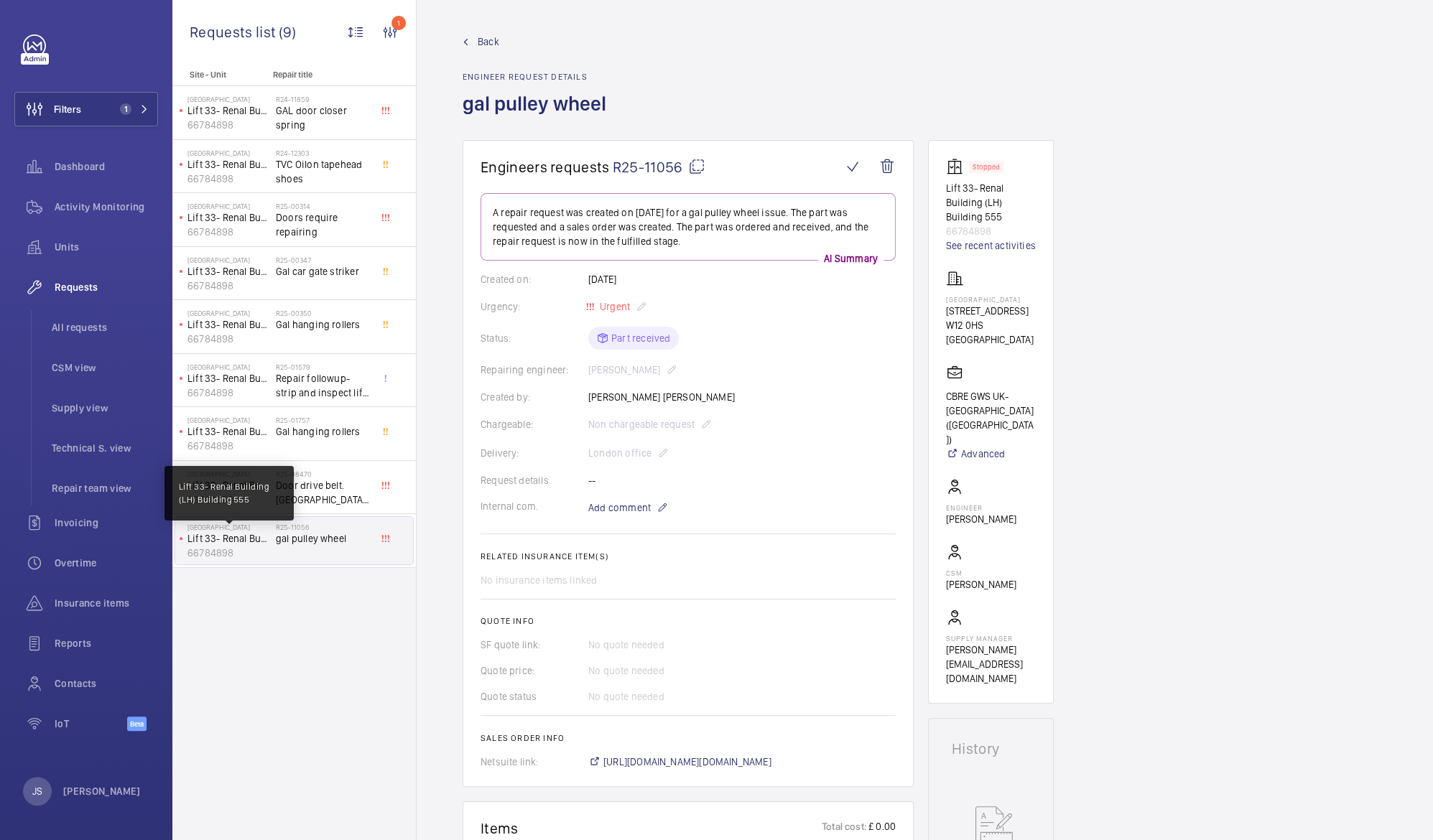
click at [247, 536] on p "Lift 33- Renal Building (LH) Building 555" at bounding box center [228, 538] width 83 height 14
click at [213, 553] on p "66784898" at bounding box center [228, 553] width 83 height 14
click at [282, 527] on h2 "R25-11056" at bounding box center [323, 527] width 94 height 9
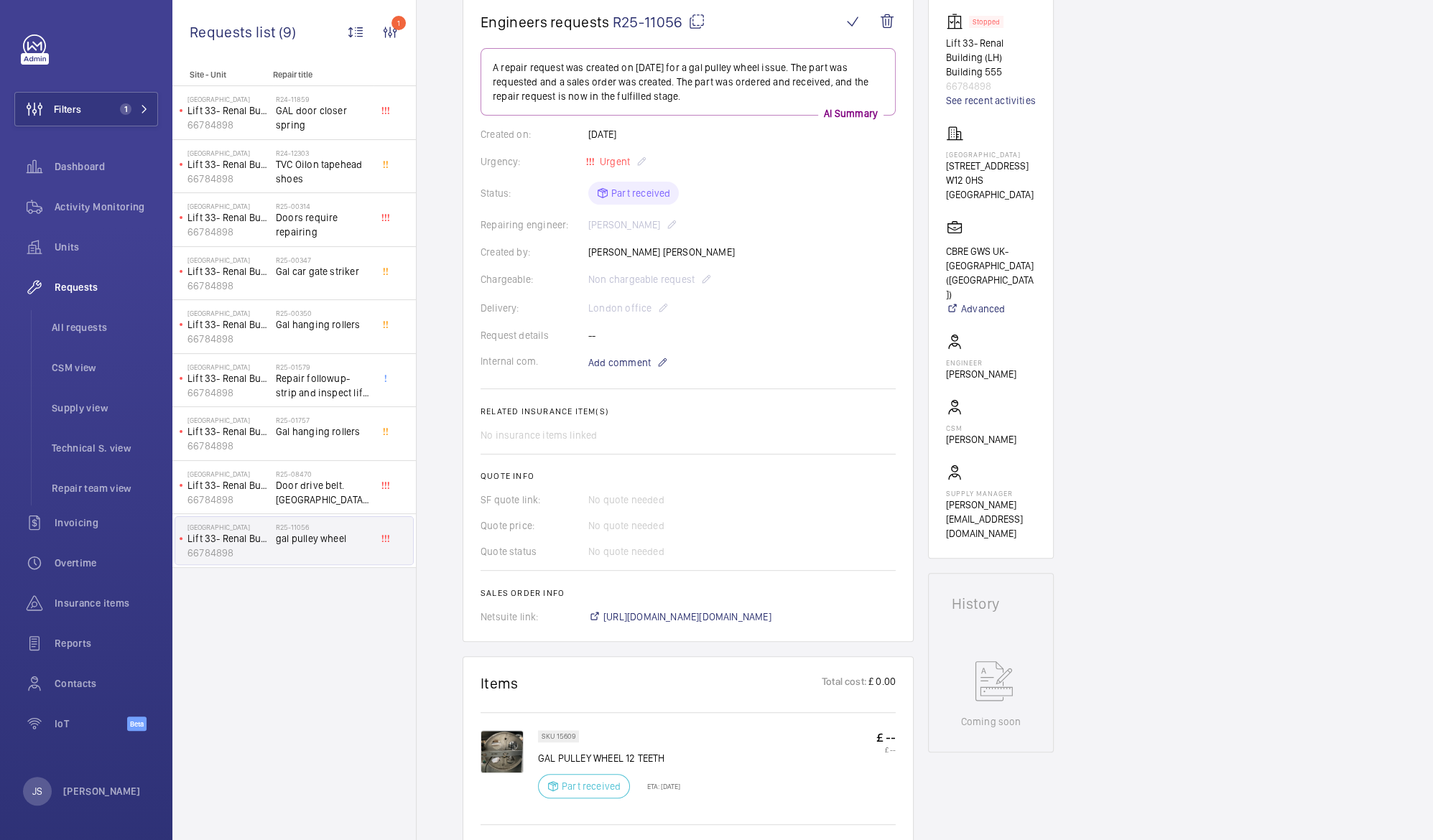
scroll to position [143, 0]
